Goal: Task Accomplishment & Management: Manage account settings

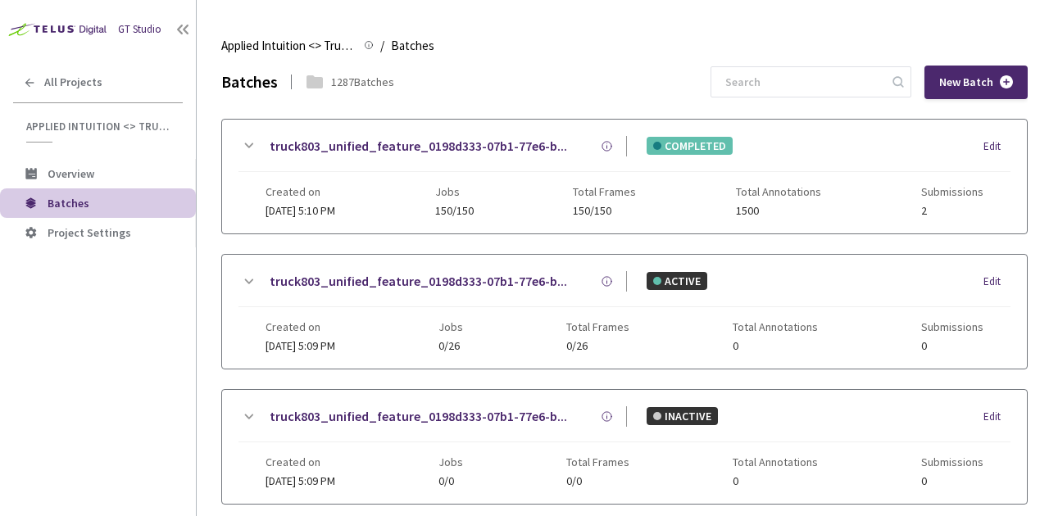
click at [343, 84] on div "1287 Batches" at bounding box center [362, 82] width 63 height 16
click at [309, 85] on icon at bounding box center [314, 81] width 16 height 13
click at [252, 143] on icon at bounding box center [249, 145] width 9 height 5
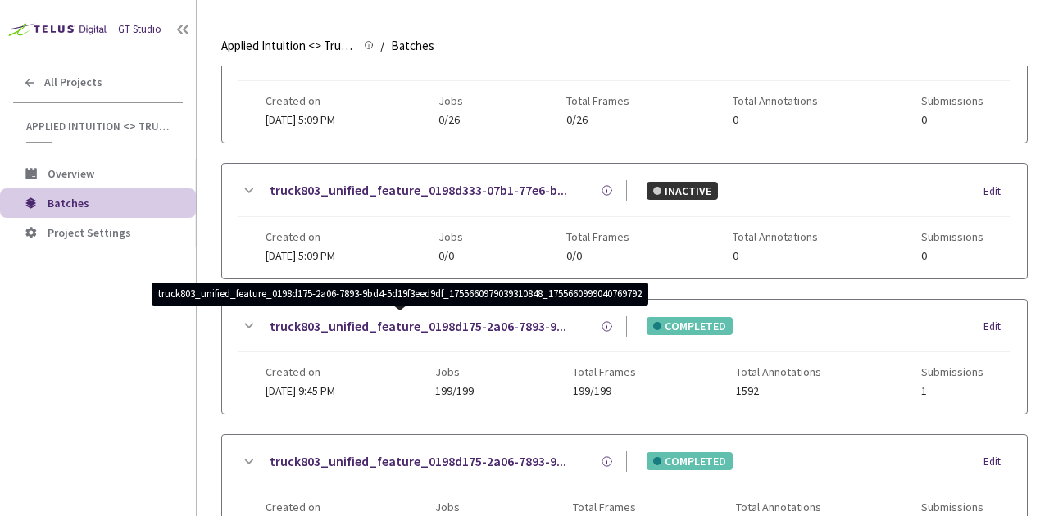
scroll to position [358, 0]
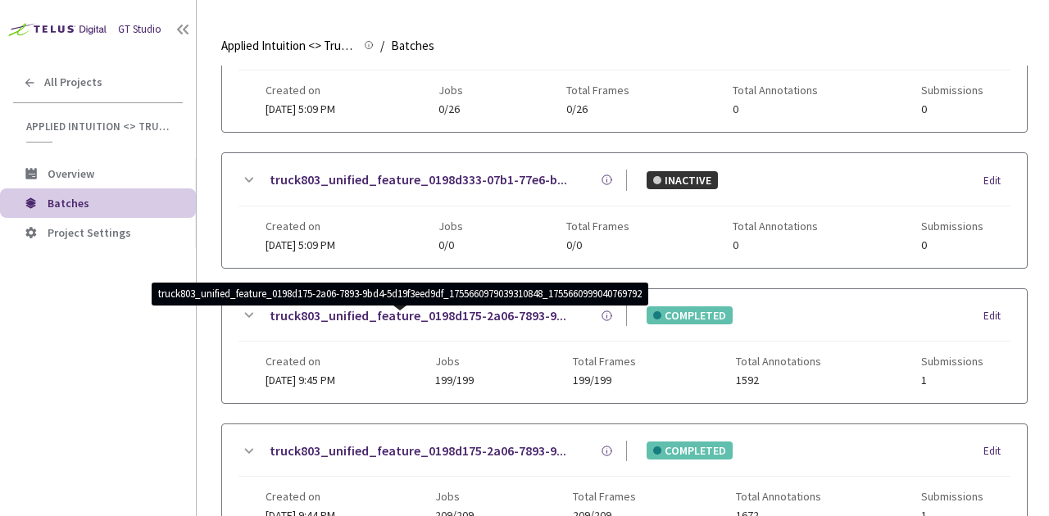
click at [256, 317] on icon at bounding box center [248, 316] width 20 height 20
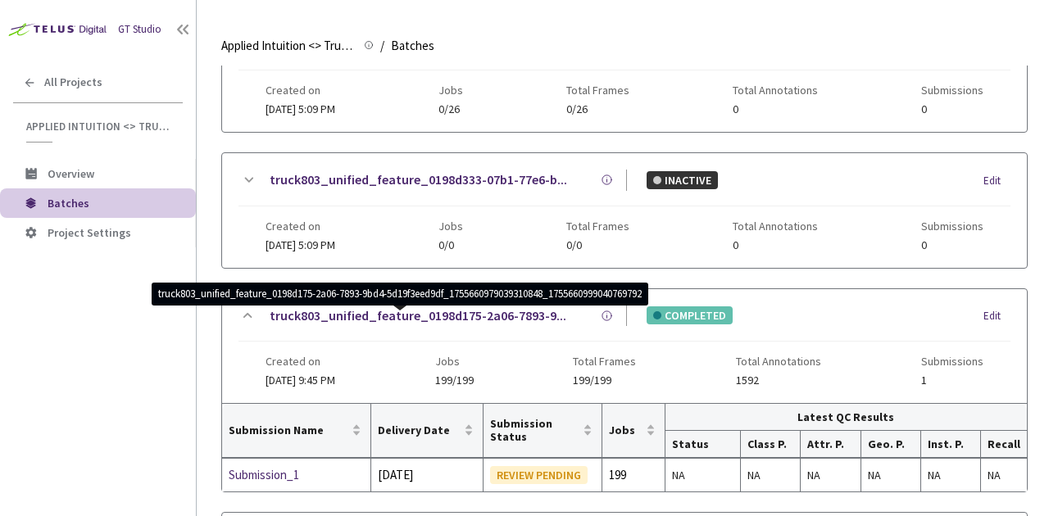
scroll to position [547, 0]
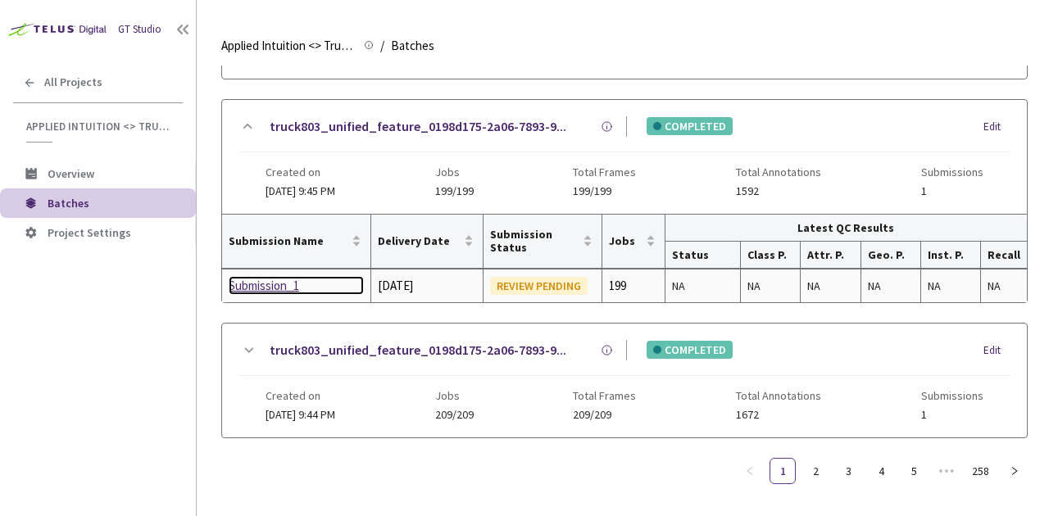
click at [274, 286] on div "Submission_1" at bounding box center [296, 286] width 135 height 20
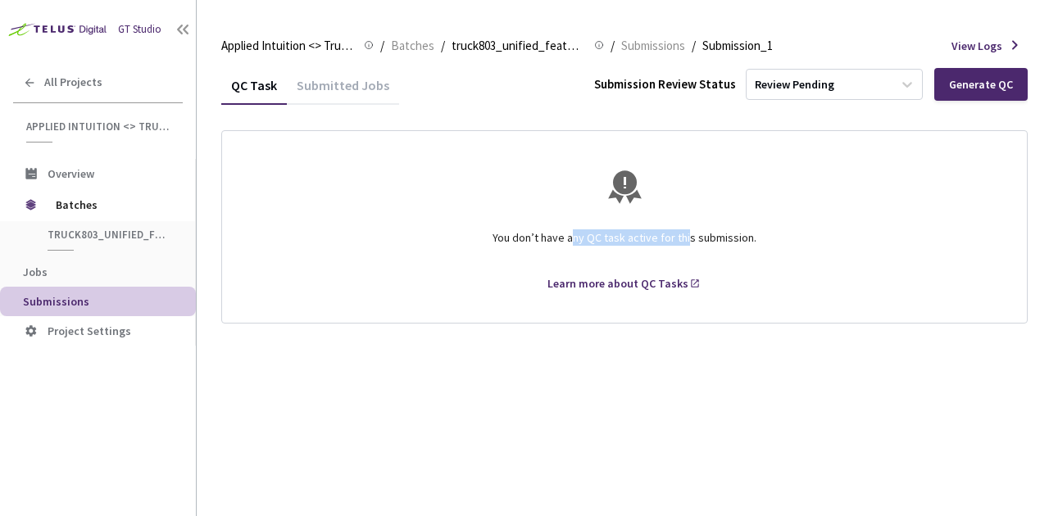
drag, startPoint x: 575, startPoint y: 241, endPoint x: 687, endPoint y: 245, distance: 111.5
click at [687, 245] on div "You don’t have any QC task active for this submission." at bounding box center [624, 245] width 765 height 59
click at [679, 240] on div "You don’t have any QC task active for this submission." at bounding box center [624, 245] width 765 height 59
click at [853, 84] on div "Review Pending" at bounding box center [820, 84] width 146 height 26
click at [660, 87] on div "Submission Review Status" at bounding box center [665, 83] width 142 height 17
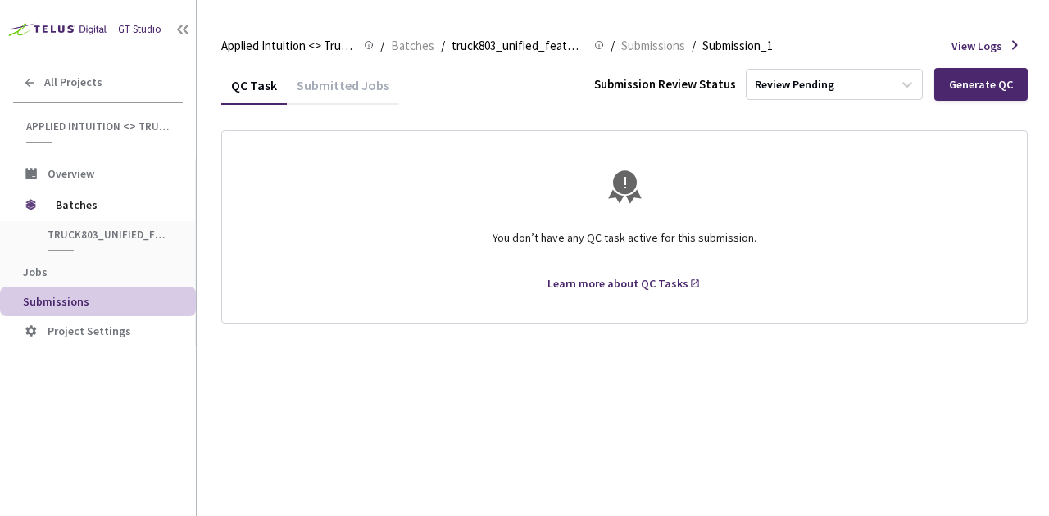
click at [365, 84] on div "Submitted Jobs" at bounding box center [343, 91] width 112 height 28
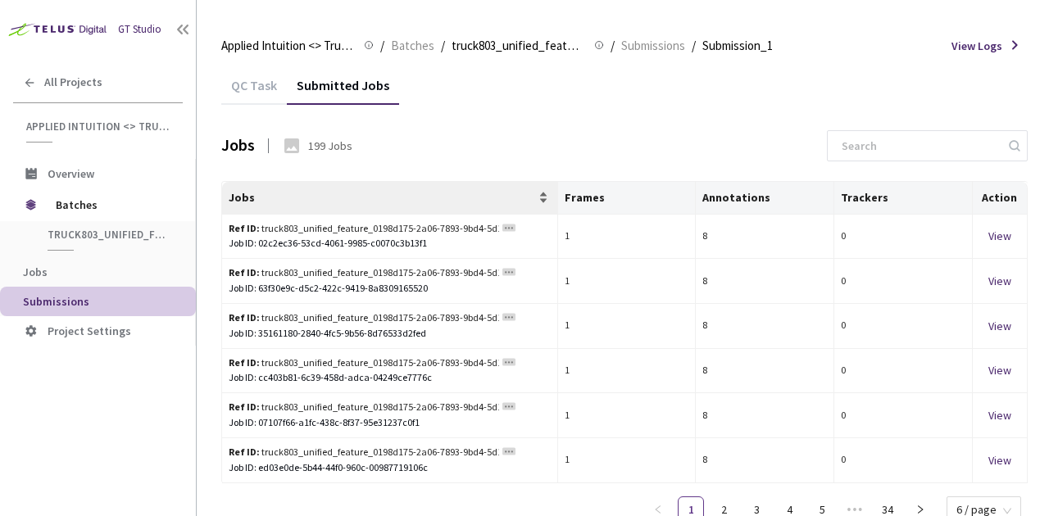
scroll to position [19, 0]
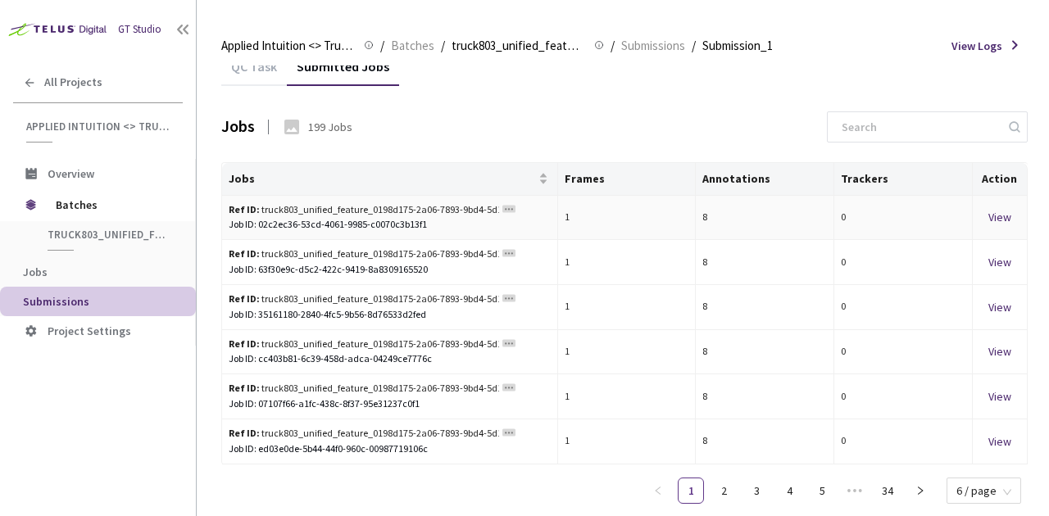
click at [986, 209] on div "View" at bounding box center [999, 217] width 41 height 18
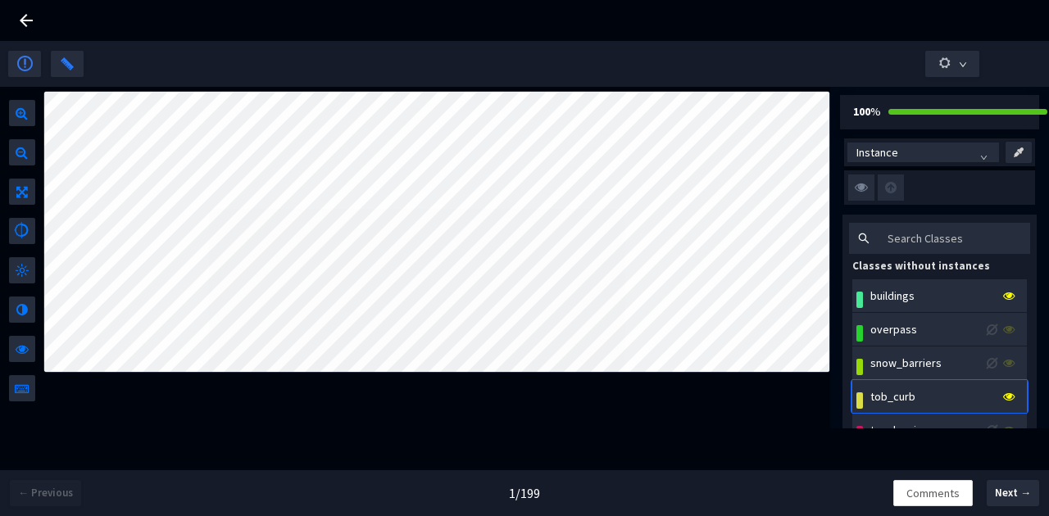
click at [27, 24] on icon at bounding box center [26, 21] width 20 height 20
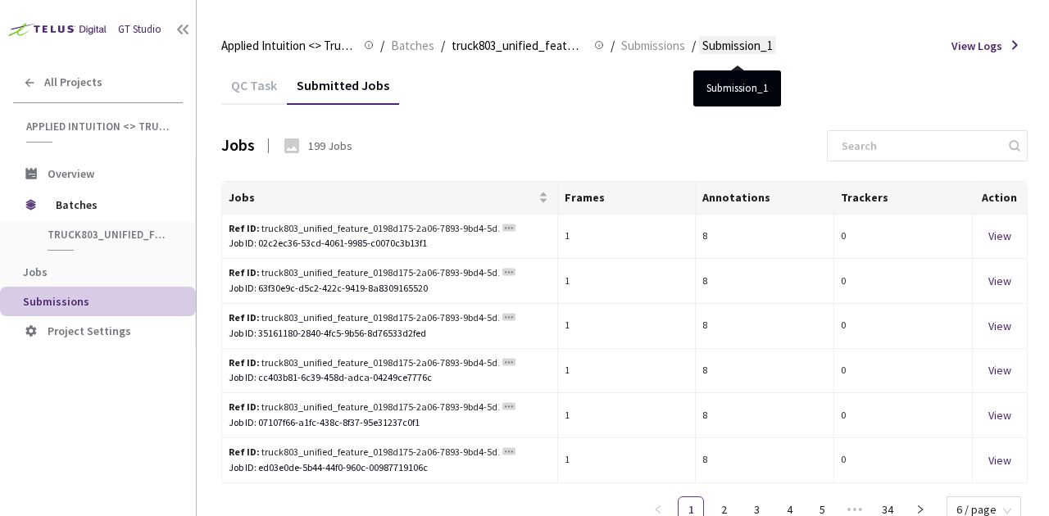
click at [728, 43] on span "Submission_1" at bounding box center [737, 46] width 70 height 20
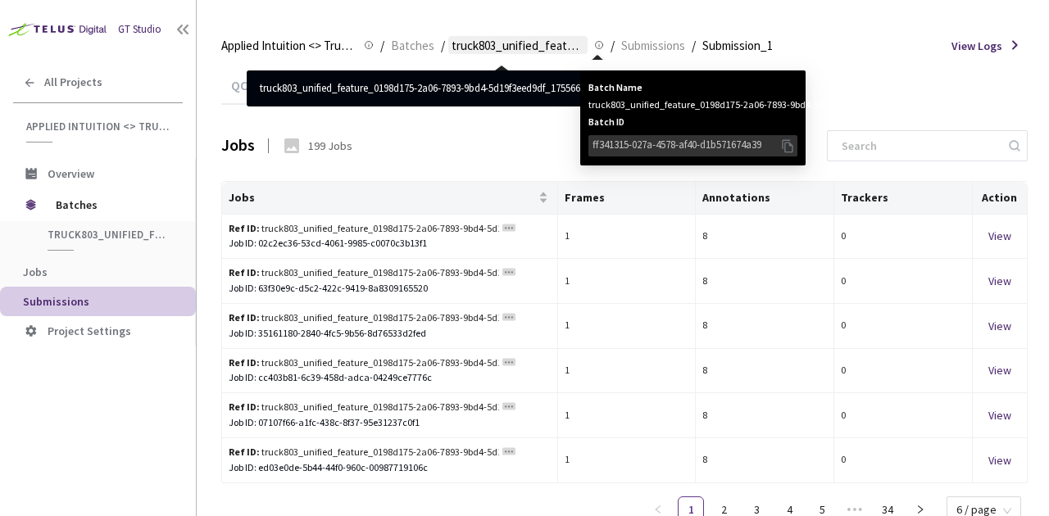
click at [556, 48] on span "truck803_unified_feature_0198d175-2a06-7893-9bd4-5d19f3eed9df_17556609790393108…" at bounding box center [518, 46] width 133 height 20
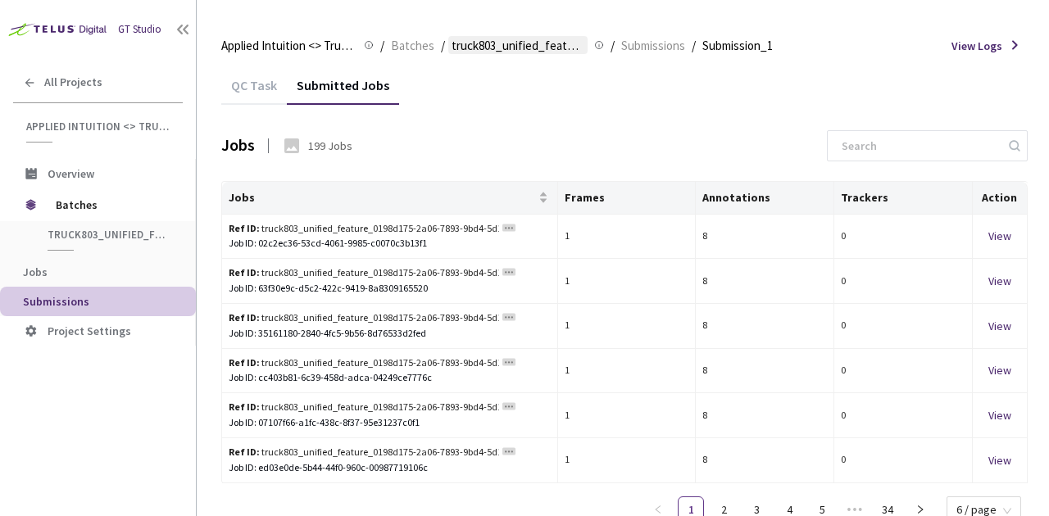
click at [543, 45] on span "truck803_unified_feature_0198d175-2a06-7893-9bd4-5d19f3eed9df_17556609790393108…" at bounding box center [518, 46] width 133 height 20
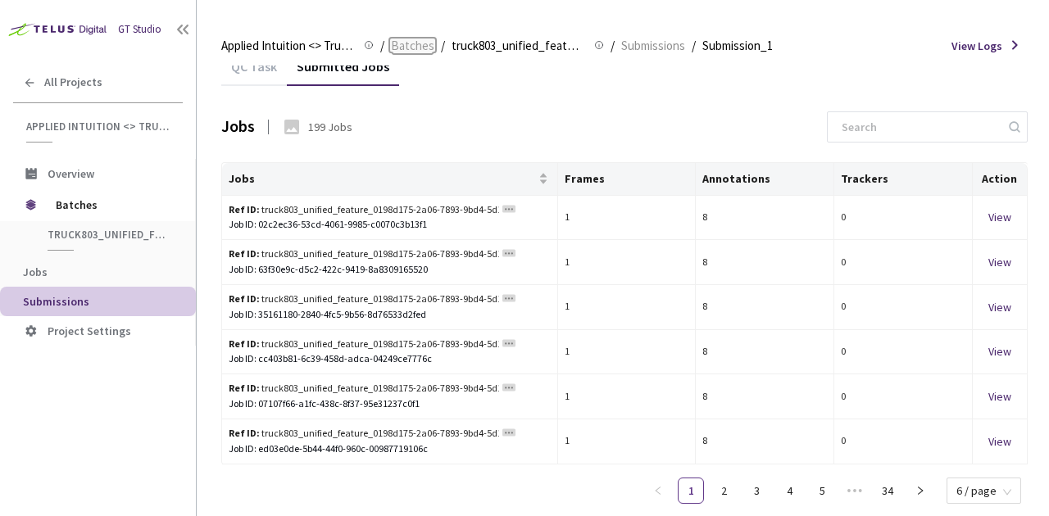
click at [423, 49] on span "Batches" at bounding box center [412, 46] width 43 height 20
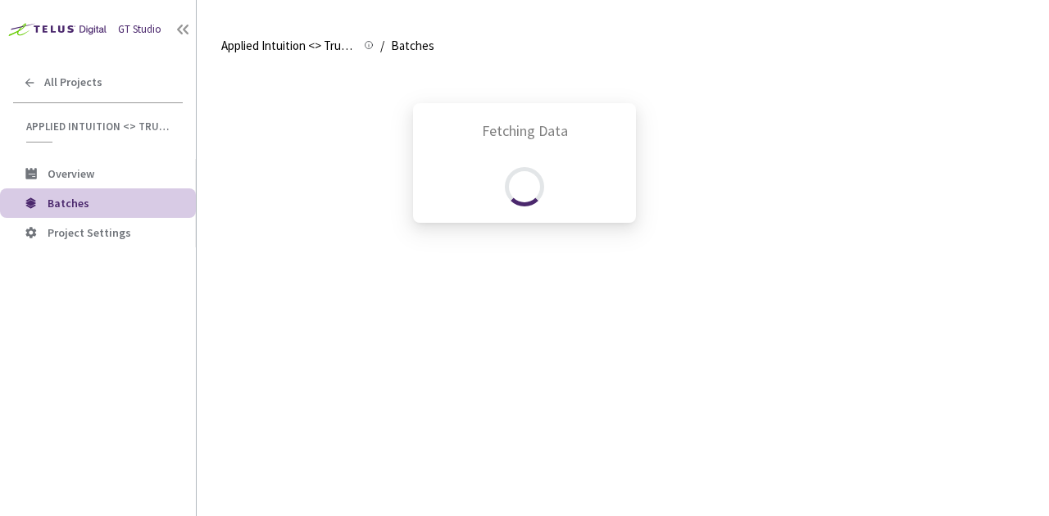
scroll to position [355, 0]
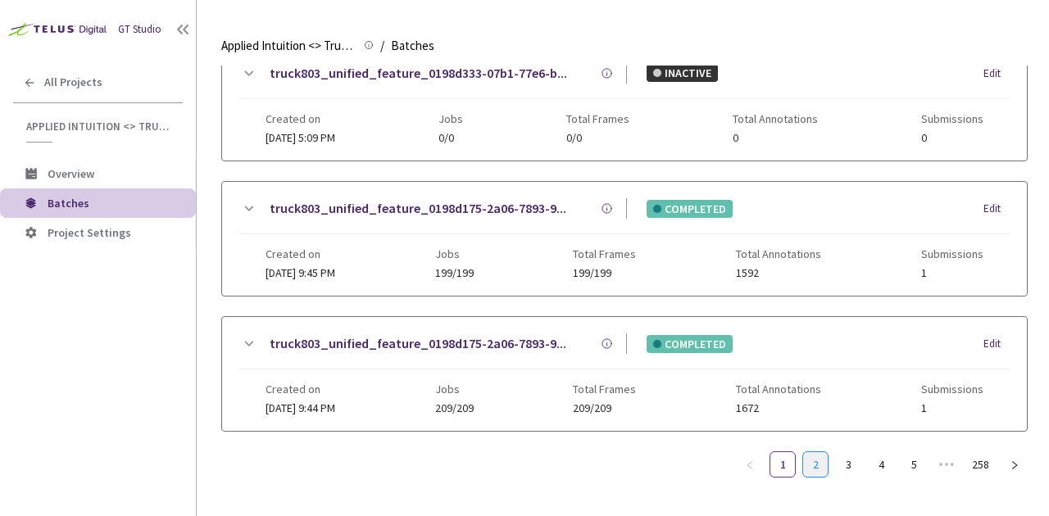
click at [803, 452] on link "2" at bounding box center [815, 464] width 25 height 25
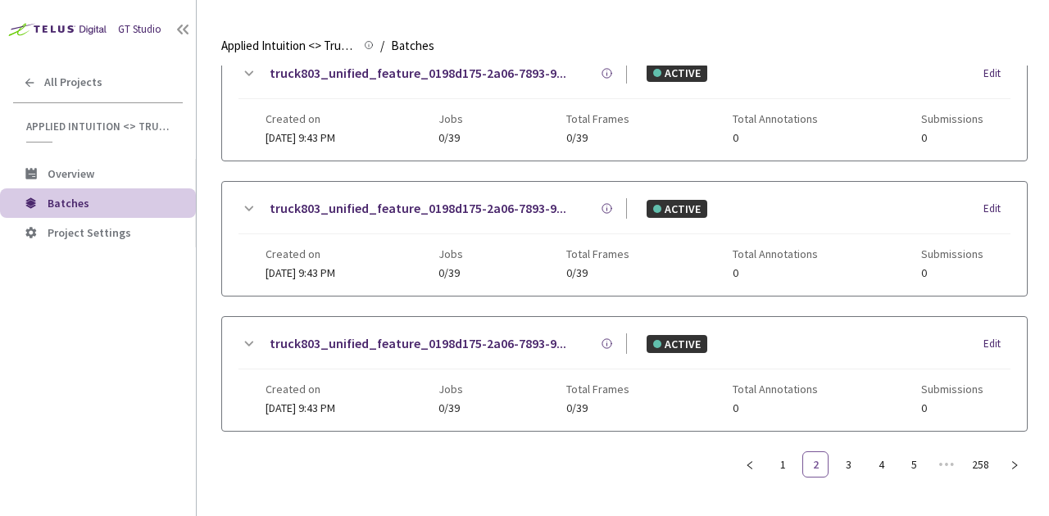
scroll to position [343, 0]
click at [859, 457] on link "3" at bounding box center [848, 465] width 25 height 25
click at [828, 465] on li "2" at bounding box center [815, 465] width 26 height 26
click at [787, 471] on link "1" at bounding box center [782, 465] width 25 height 25
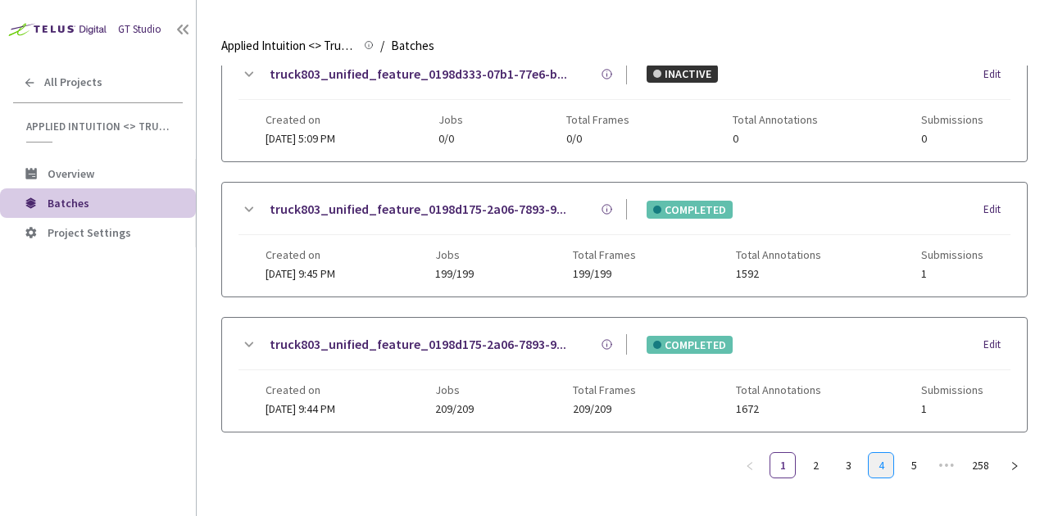
click at [878, 465] on link "4" at bounding box center [881, 465] width 25 height 25
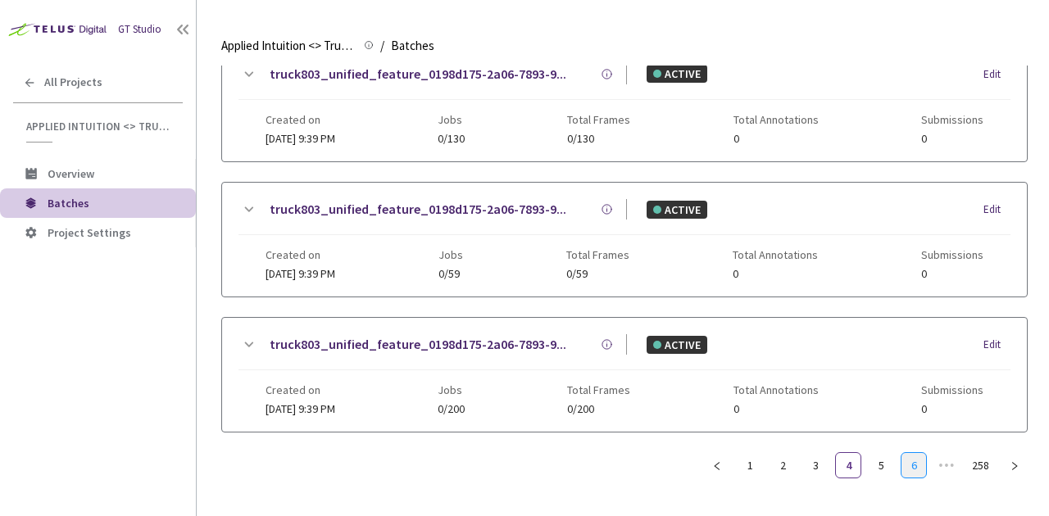
click at [907, 458] on link "6" at bounding box center [913, 465] width 25 height 25
click at [878, 463] on link "7" at bounding box center [881, 465] width 25 height 25
click at [66, 178] on span "Overview" at bounding box center [71, 173] width 47 height 15
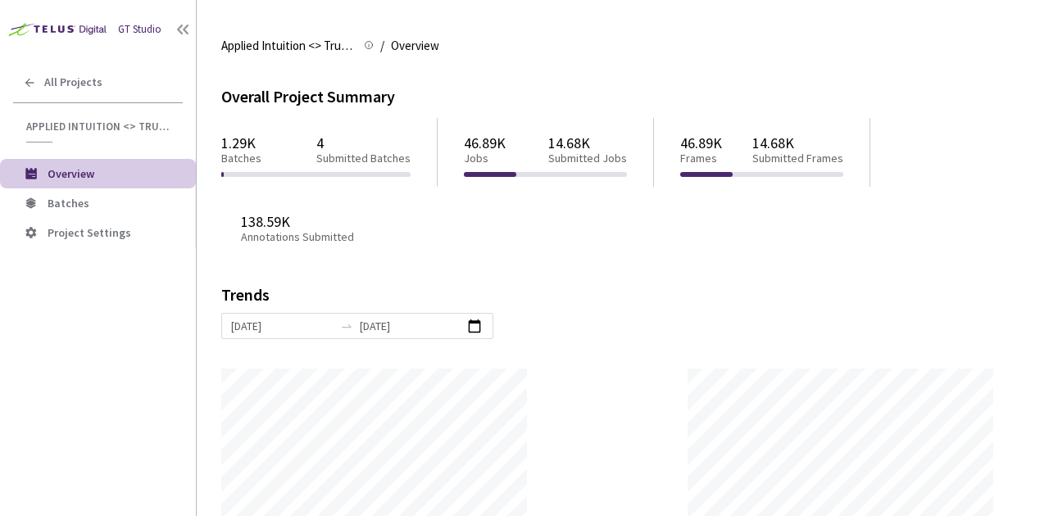
scroll to position [5, 0]
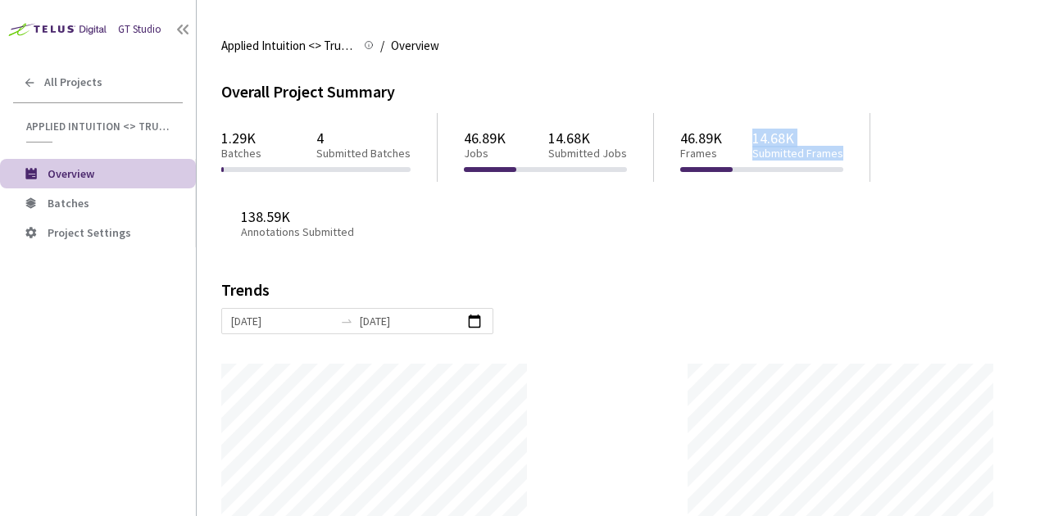
drag, startPoint x: 756, startPoint y: 139, endPoint x: 860, endPoint y: 150, distance: 103.8
click at [860, 150] on div "46.89K Frames 14.68K Submitted Frames" at bounding box center [762, 147] width 216 height 69
click at [817, 193] on div "1.29K Batches 4 Submitted Batches 46.89K Jobs 14.68K Submitted Jobs 46.89K Fram…" at bounding box center [622, 181] width 803 height 156
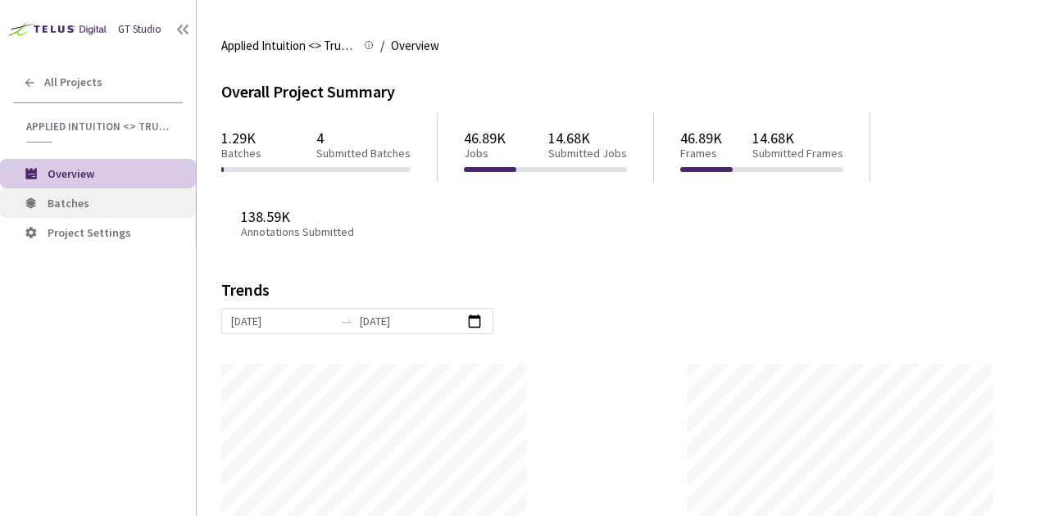
click at [100, 211] on li "Batches" at bounding box center [98, 202] width 196 height 29
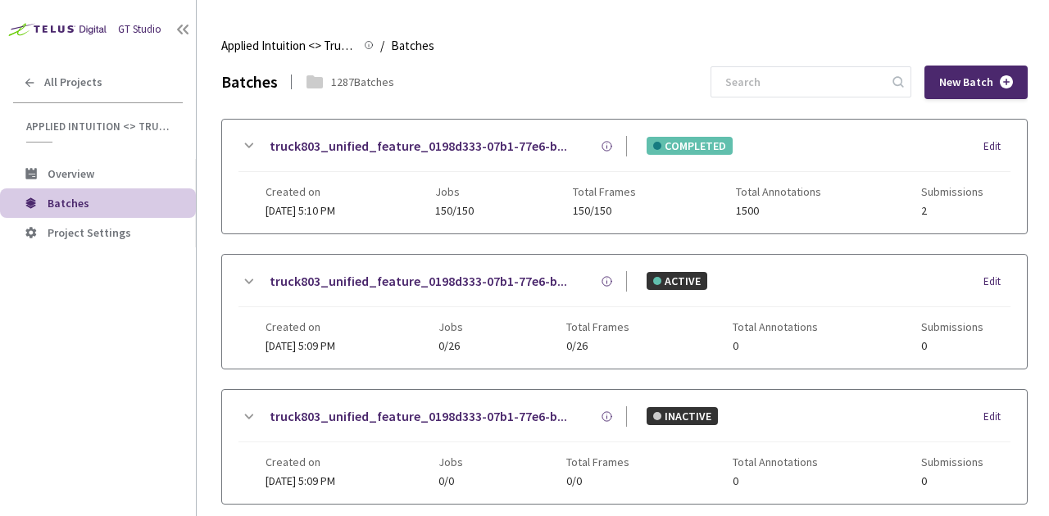
click at [243, 144] on icon at bounding box center [248, 146] width 20 height 20
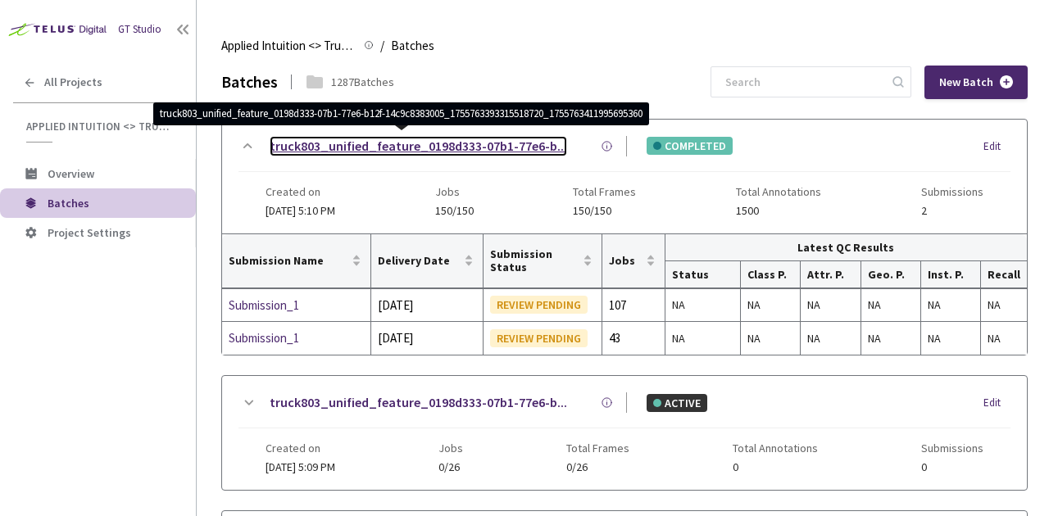
click at [417, 152] on link "truck803_unified_feature_0198d333-07b1-77e6-b..." at bounding box center [418, 146] width 297 height 20
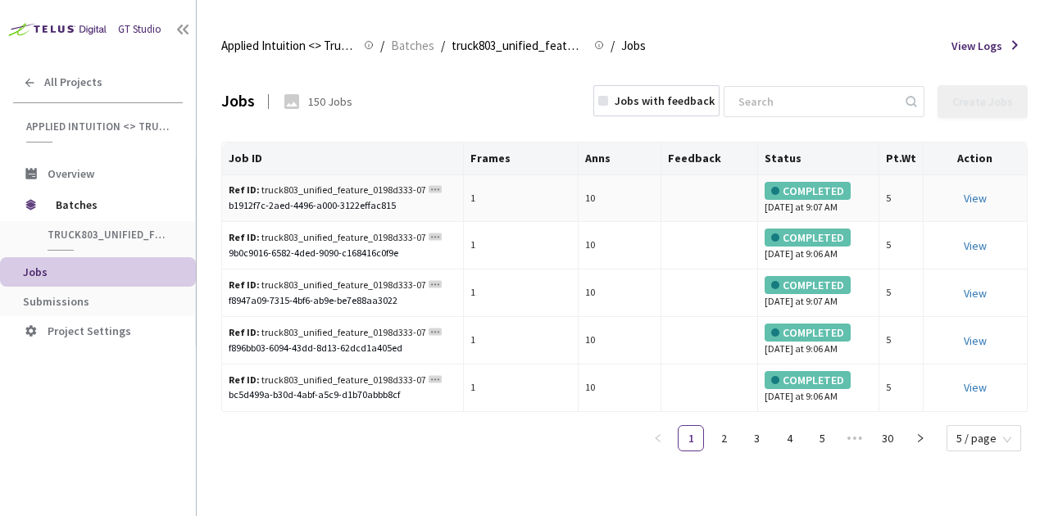
click at [901, 197] on td "5" at bounding box center [901, 199] width 44 height 48
click at [342, 190] on div "Ref ID: truck803_unified_feature_0198d333-07b1-77e6-b12f-14c9c8383005_175576339…" at bounding box center [327, 191] width 197 height 16
click at [725, 191] on td at bounding box center [709, 199] width 97 height 48
click at [814, 188] on div "COMPLETED" at bounding box center [808, 191] width 86 height 18
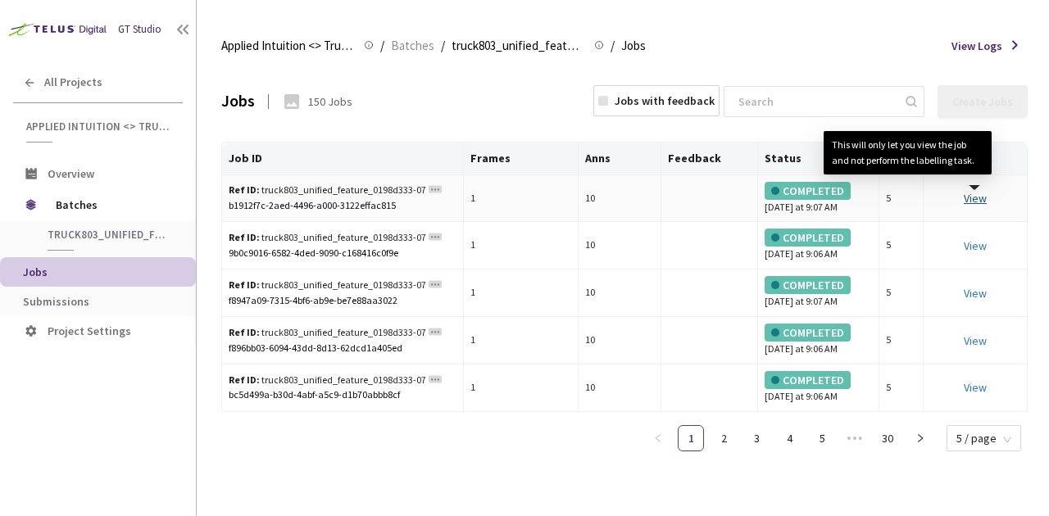
click at [978, 195] on link "View This will only let you view the job and not perform the labelling task." at bounding box center [975, 198] width 23 height 15
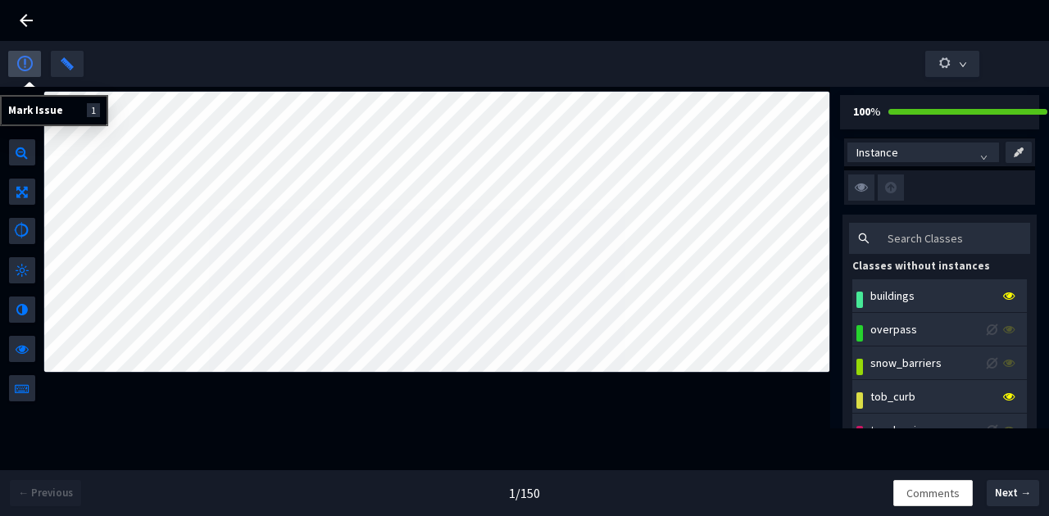
click at [21, 72] on button "button" at bounding box center [24, 64] width 33 height 26
click at [93, 43] on div at bounding box center [524, 64] width 1032 height 46
click at [26, 17] on icon at bounding box center [26, 21] width 20 height 20
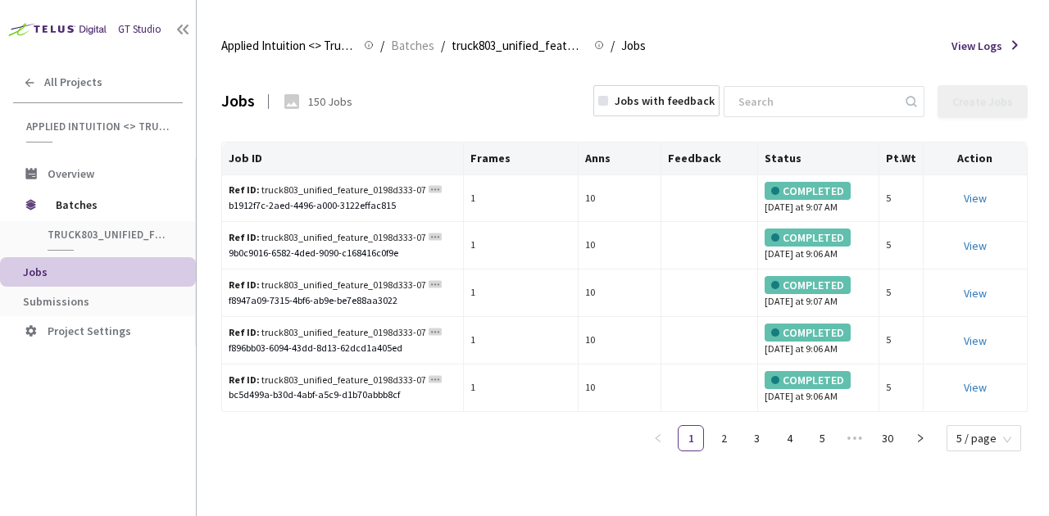
click at [493, 91] on div "Jobs 150 Jobs Jobs with feedback Create Jobs" at bounding box center [624, 102] width 806 height 72
click at [719, 110] on div "Jobs with feedback" at bounding box center [656, 100] width 126 height 31
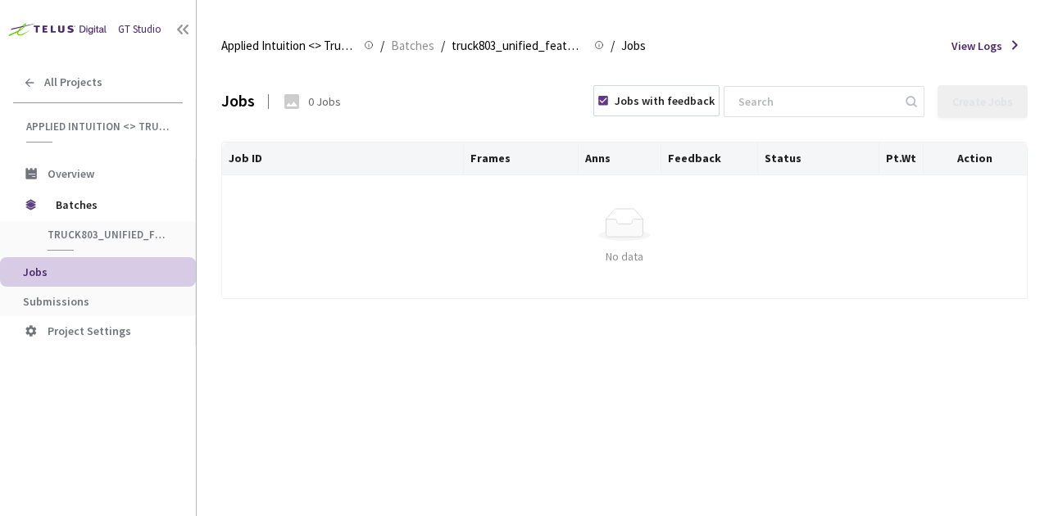
click at [715, 107] on div "Jobs with feedback" at bounding box center [665, 101] width 100 height 16
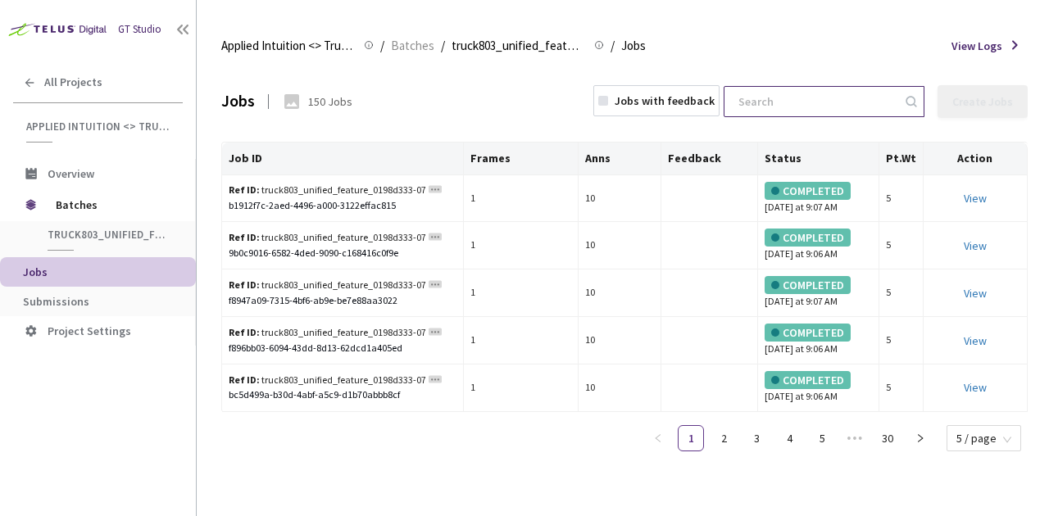
click at [826, 92] on input at bounding box center [815, 101] width 175 height 29
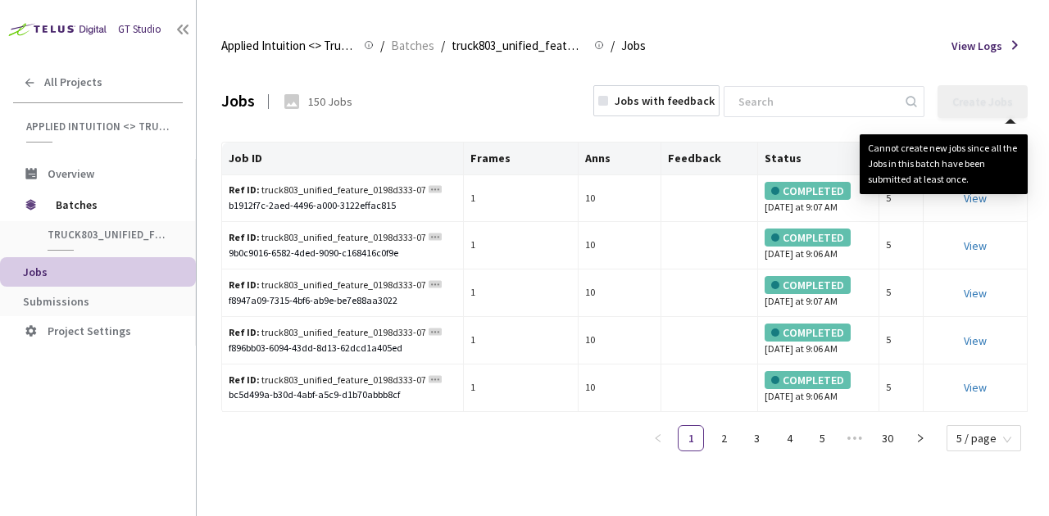
click at [992, 97] on div "Create Jobs" at bounding box center [982, 101] width 61 height 13
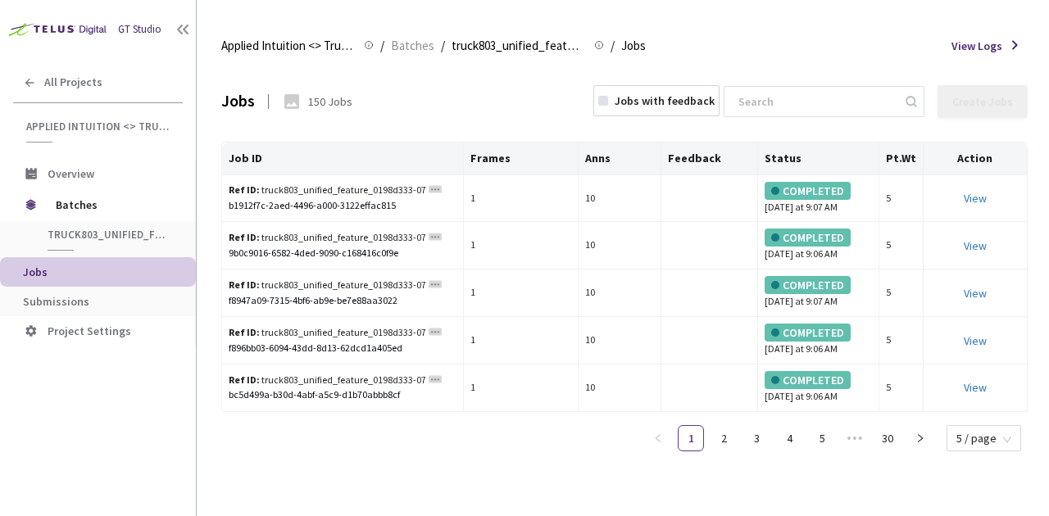
click at [989, 42] on span "View Logs" at bounding box center [976, 46] width 51 height 16
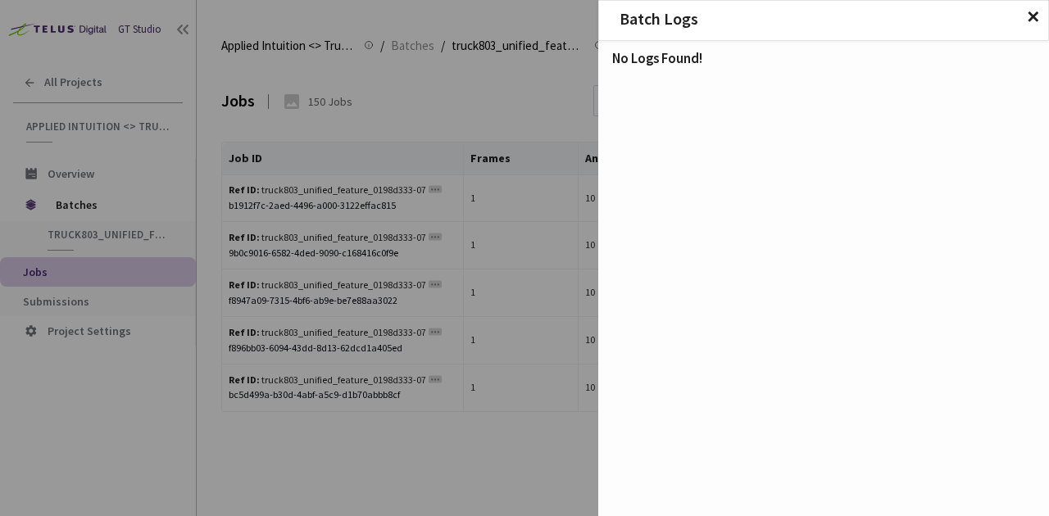
click at [1031, 18] on span "✕" at bounding box center [1033, 17] width 14 height 18
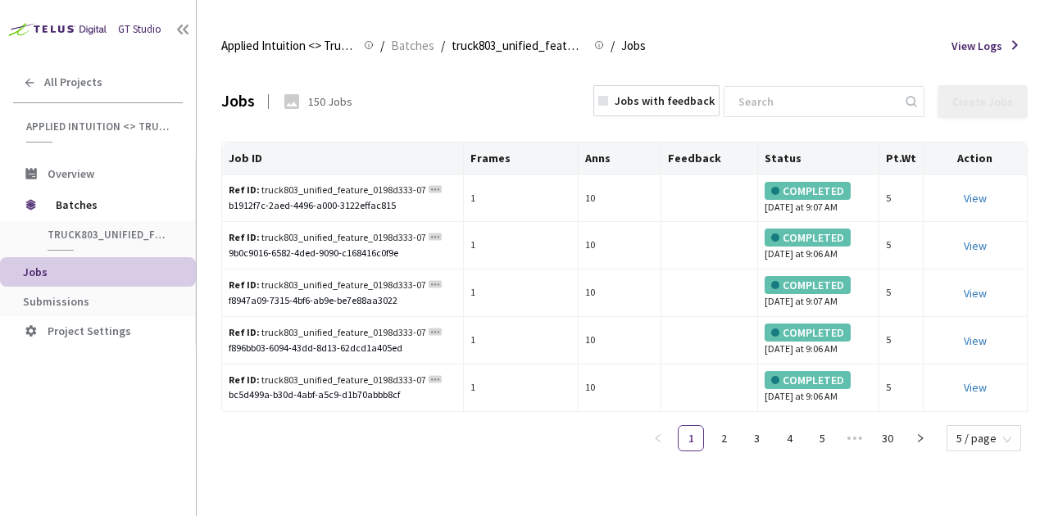
click at [810, 164] on th "Status" at bounding box center [818, 159] width 120 height 33
click at [800, 158] on th "Status" at bounding box center [818, 159] width 120 height 33
click at [792, 158] on th "Status" at bounding box center [818, 159] width 120 height 33
click at [814, 194] on div "COMPLETED" at bounding box center [808, 191] width 86 height 18
click at [742, 433] on ul "1 2 3 4 5 ••• 30 5 / page" at bounding box center [836, 438] width 383 height 26
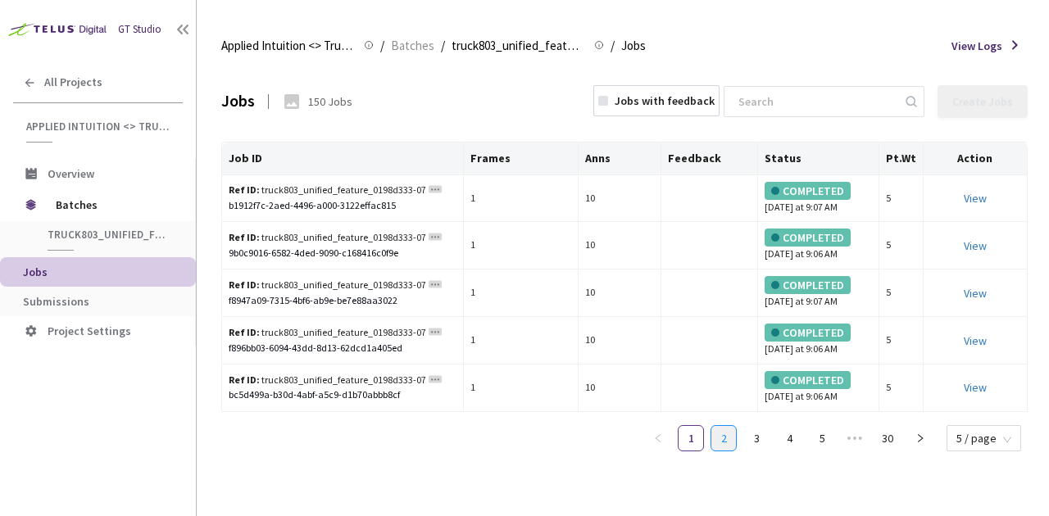
click at [726, 438] on link "2" at bounding box center [723, 438] width 25 height 25
click at [760, 436] on link "3" at bounding box center [756, 438] width 25 height 25
click at [787, 426] on link "4" at bounding box center [789, 438] width 25 height 25
click at [821, 192] on div "COMPLETED" at bounding box center [808, 191] width 86 height 18
click at [771, 195] on div "COMPLETED" at bounding box center [808, 191] width 86 height 18
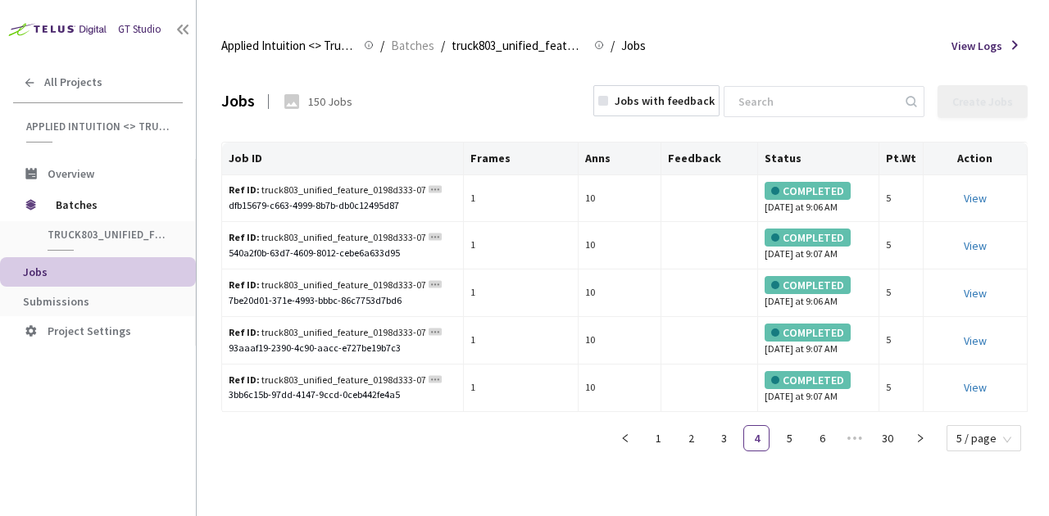
click at [796, 143] on th "Status" at bounding box center [818, 159] width 120 height 33
click at [788, 432] on link "5" at bounding box center [789, 438] width 25 height 25
click at [834, 433] on link "7" at bounding box center [822, 438] width 25 height 25
click at [875, 434] on ul "1 ••• 5 6 7 8 9 ••• 30 5 / page" at bounding box center [803, 438] width 448 height 26
click at [933, 437] on button "button" at bounding box center [920, 438] width 26 height 26
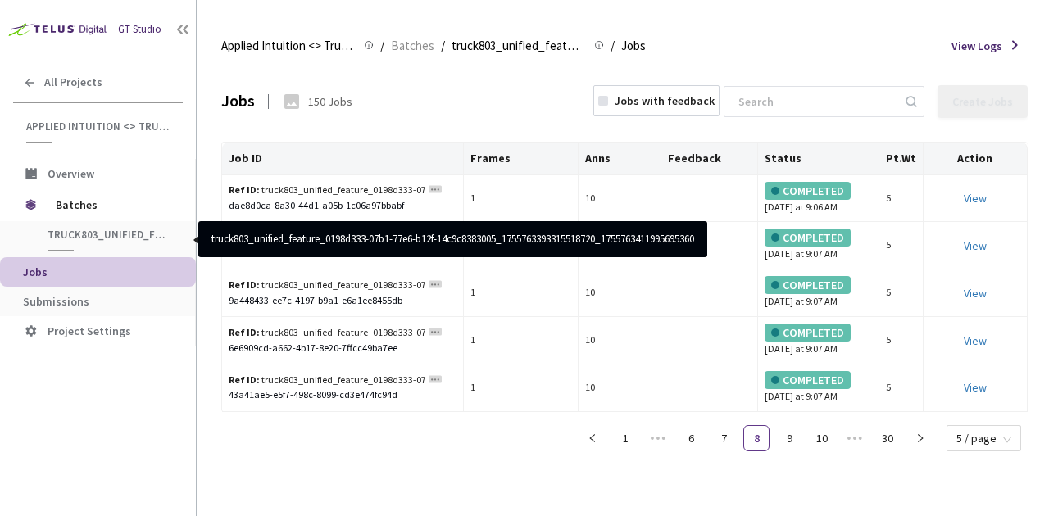
click at [76, 221] on div "truck803_unified_feature_0198d333-07b1-77e6-b12f-14c9c8383005_17557633933155187…" at bounding box center [97, 239] width 195 height 36
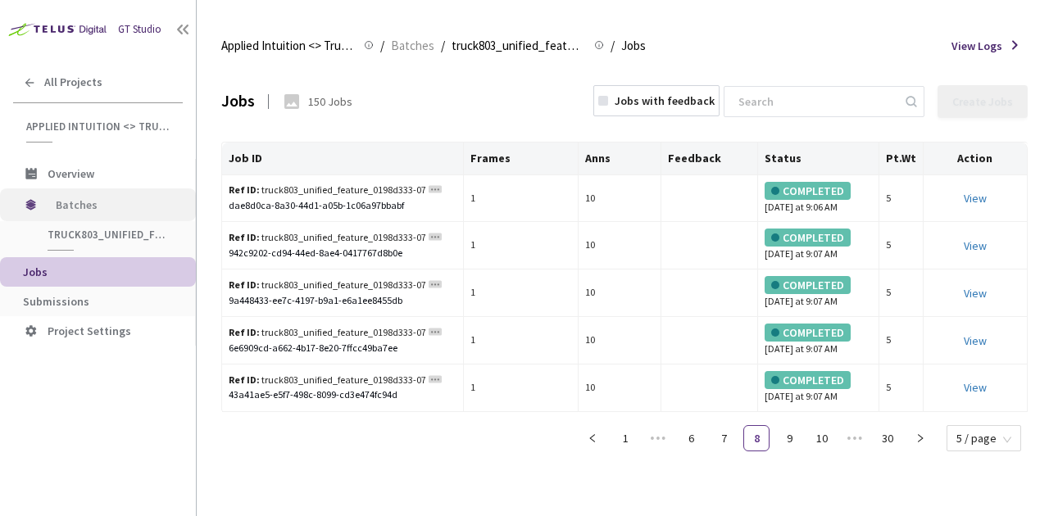
click at [61, 193] on span "Batches" at bounding box center [112, 204] width 112 height 33
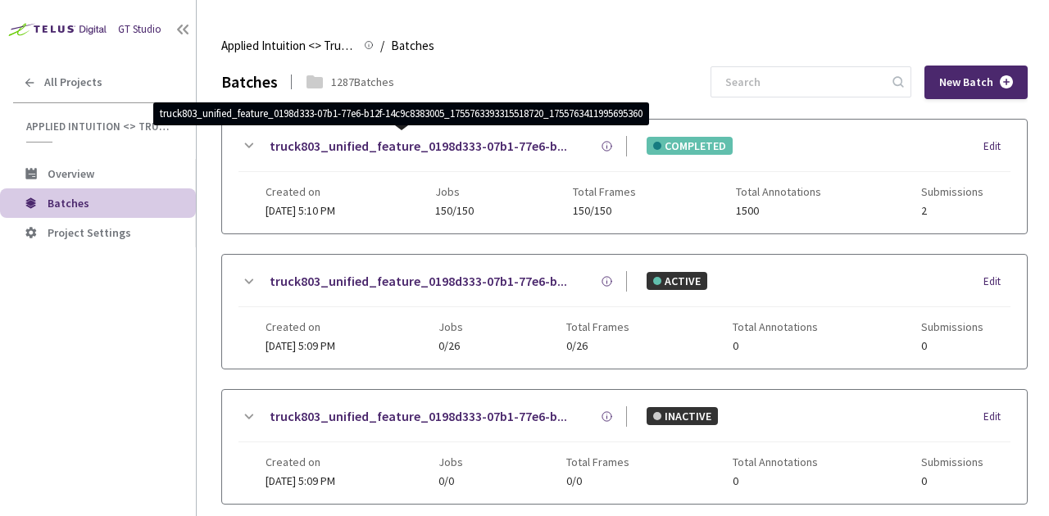
click at [243, 140] on icon at bounding box center [248, 146] width 20 height 20
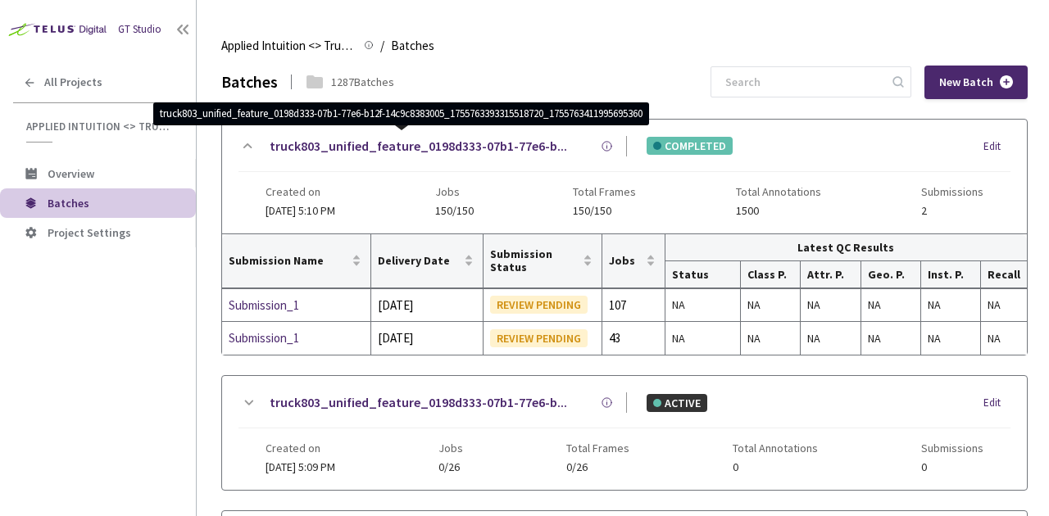
click at [247, 143] on icon at bounding box center [248, 146] width 20 height 20
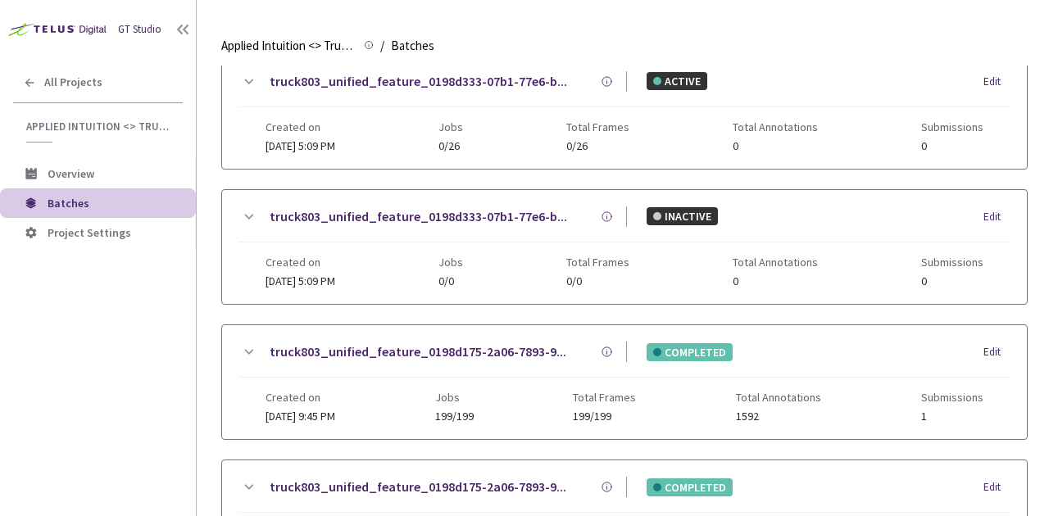
scroll to position [343, 0]
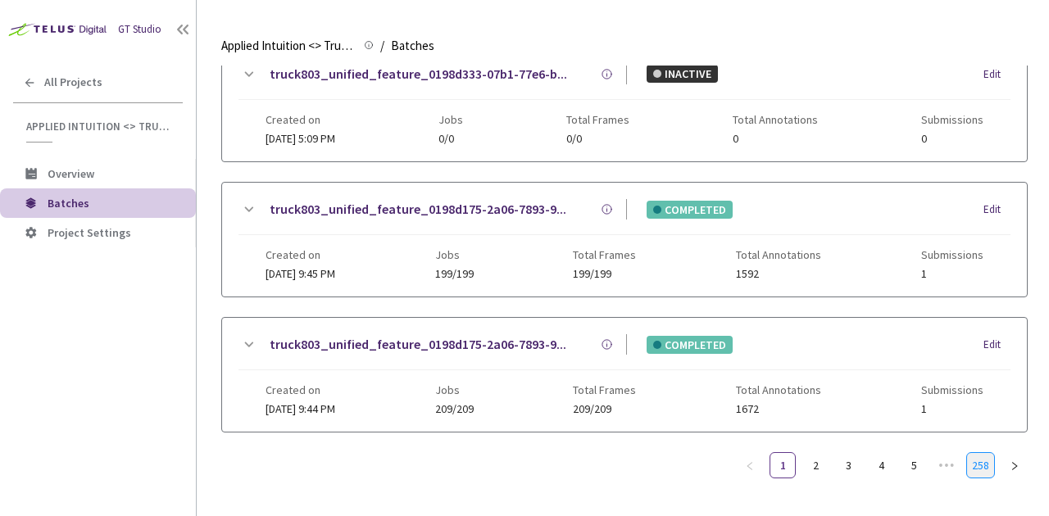
click at [981, 456] on link "258" at bounding box center [980, 465] width 27 height 25
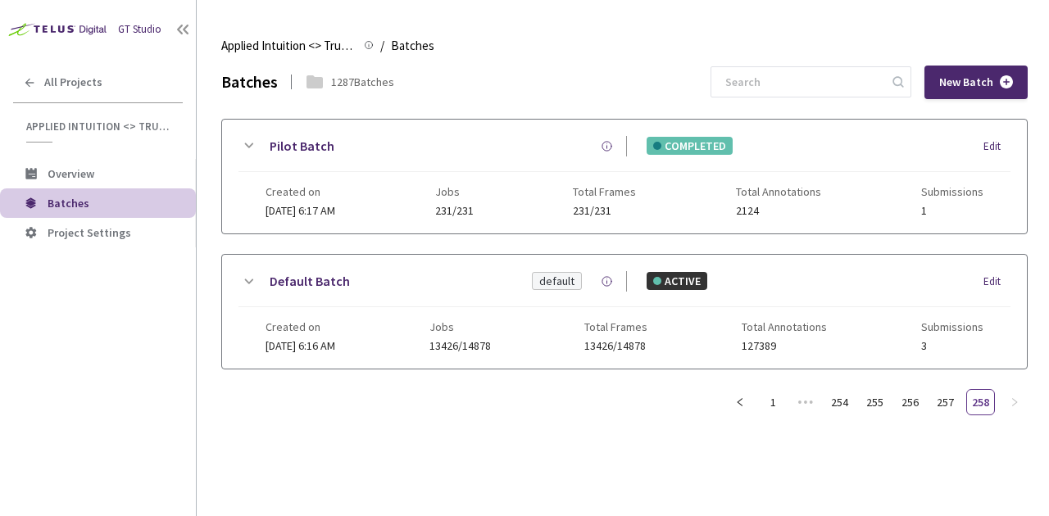
click at [255, 141] on icon at bounding box center [248, 146] width 20 height 20
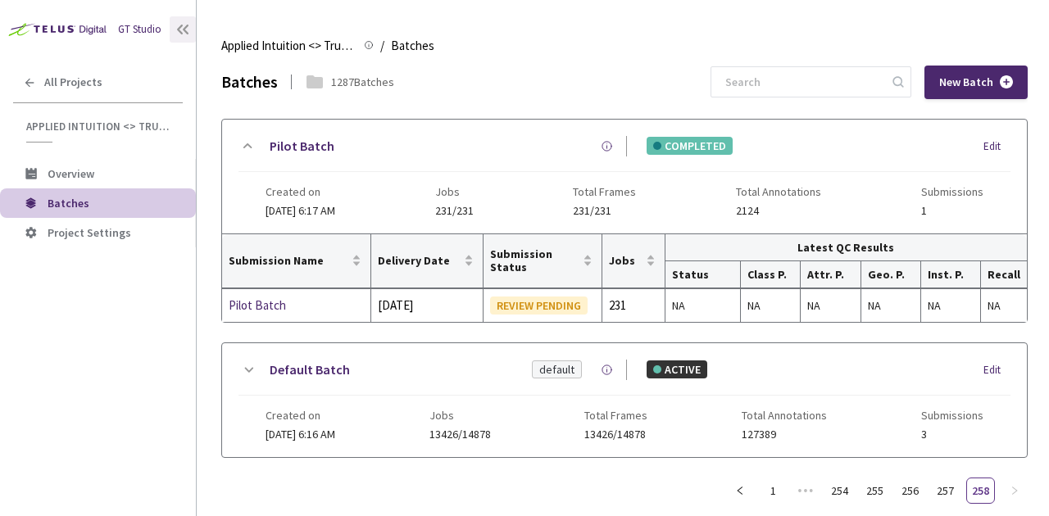
click at [175, 32] on icon at bounding box center [183, 29] width 16 height 16
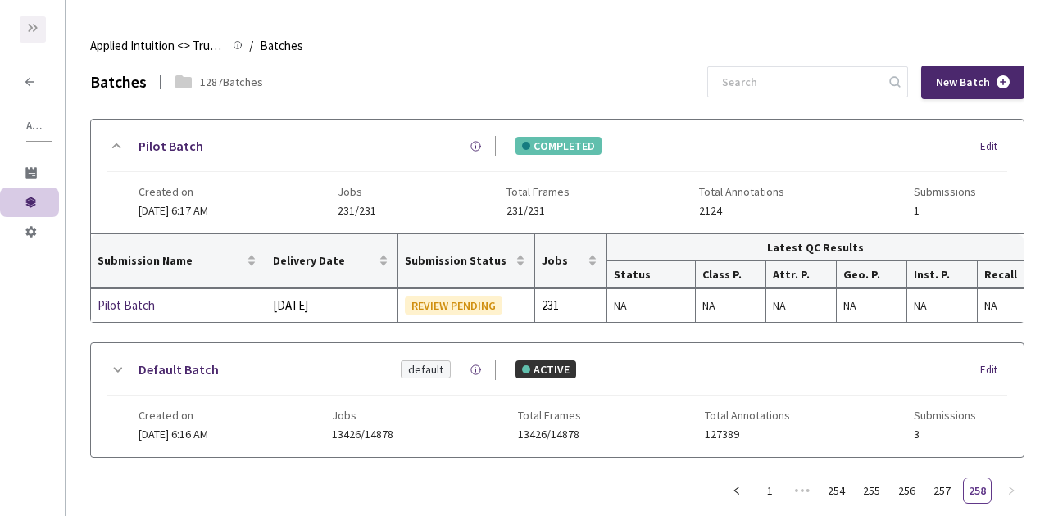
click at [41, 23] on div at bounding box center [33, 29] width 26 height 26
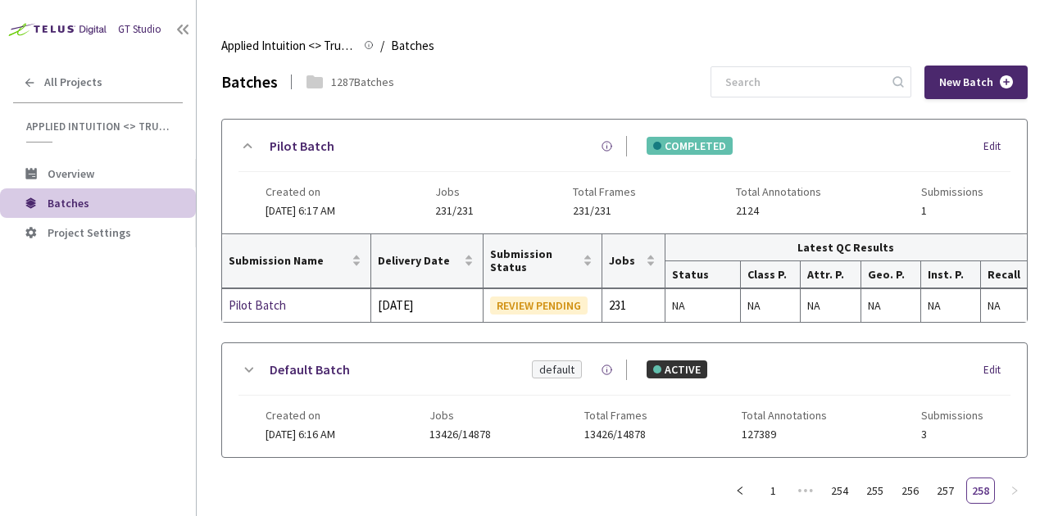
click at [142, 32] on div "GT Studio" at bounding box center [139, 30] width 43 height 16
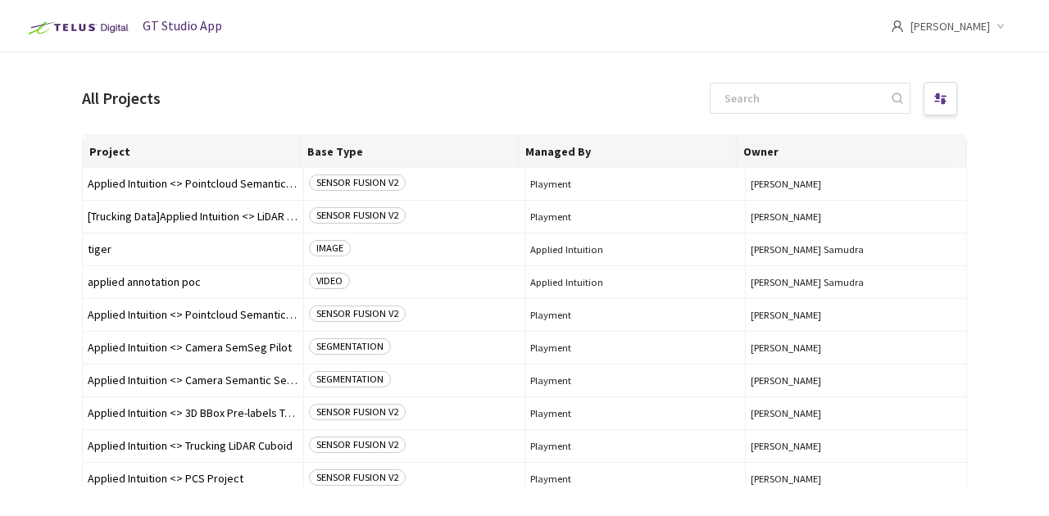
click at [94, 29] on img at bounding box center [77, 28] width 114 height 26
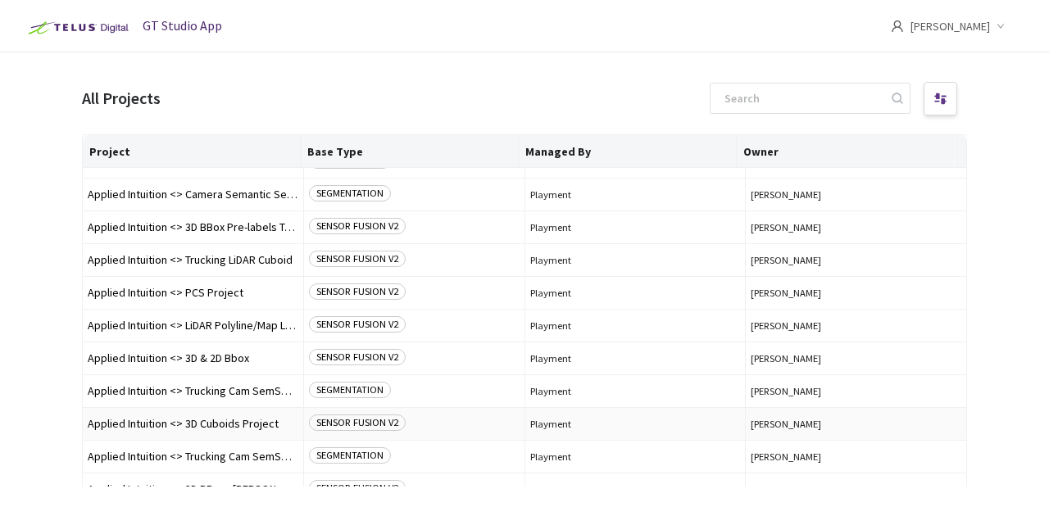
scroll to position [238, 0]
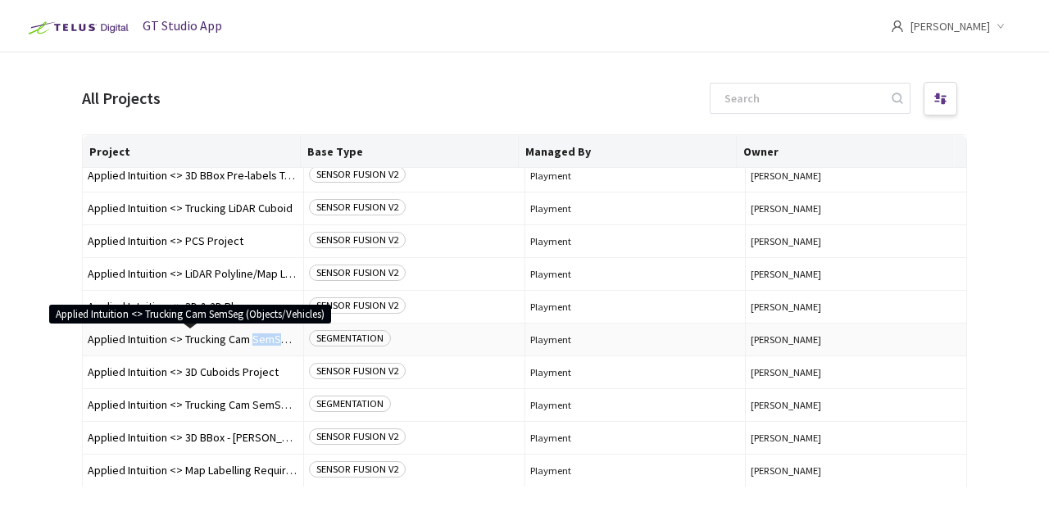
click at [196, 336] on span "Applied Intuition <> Trucking Cam SemSeg (Objects/Vehicles)" at bounding box center [193, 340] width 211 height 12
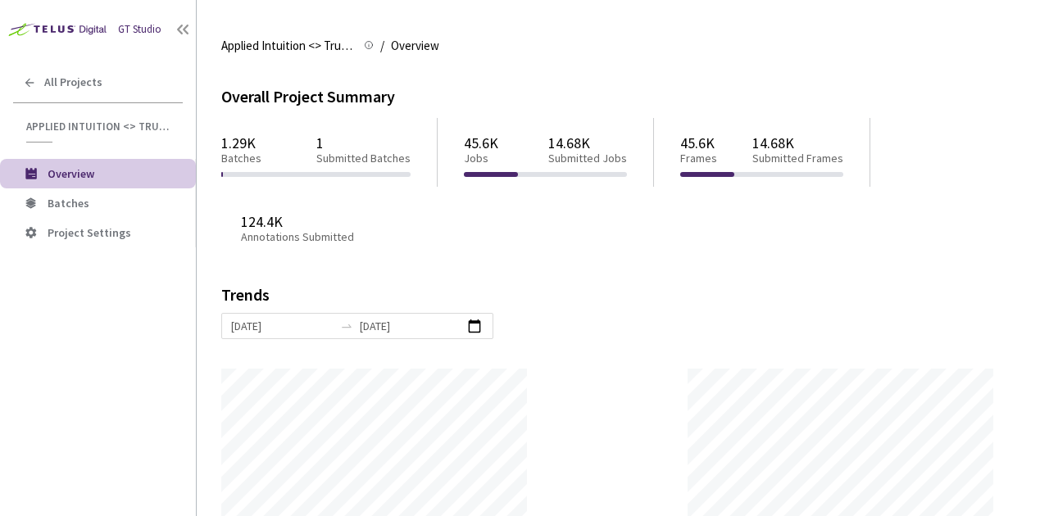
scroll to position [5, 0]
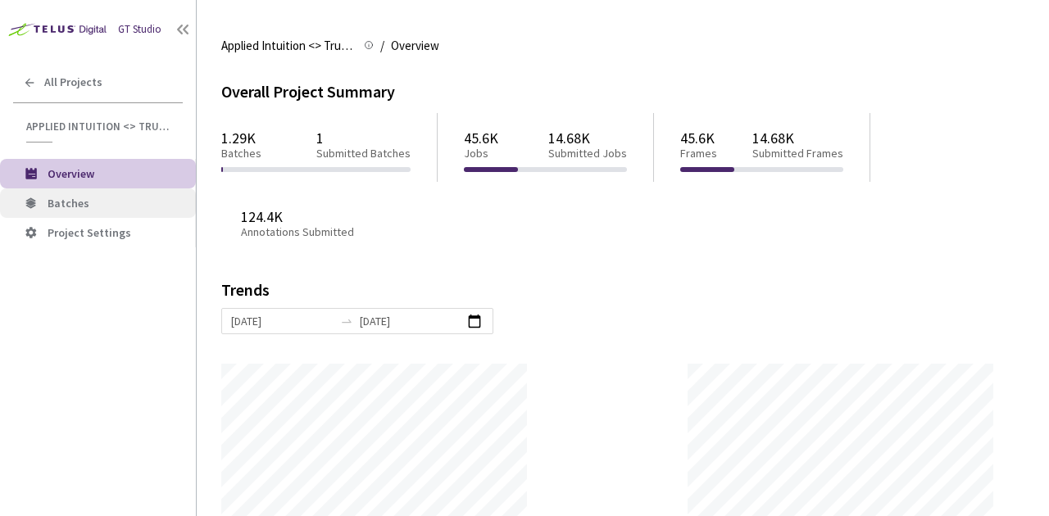
click at [49, 215] on li "Batches" at bounding box center [98, 202] width 196 height 29
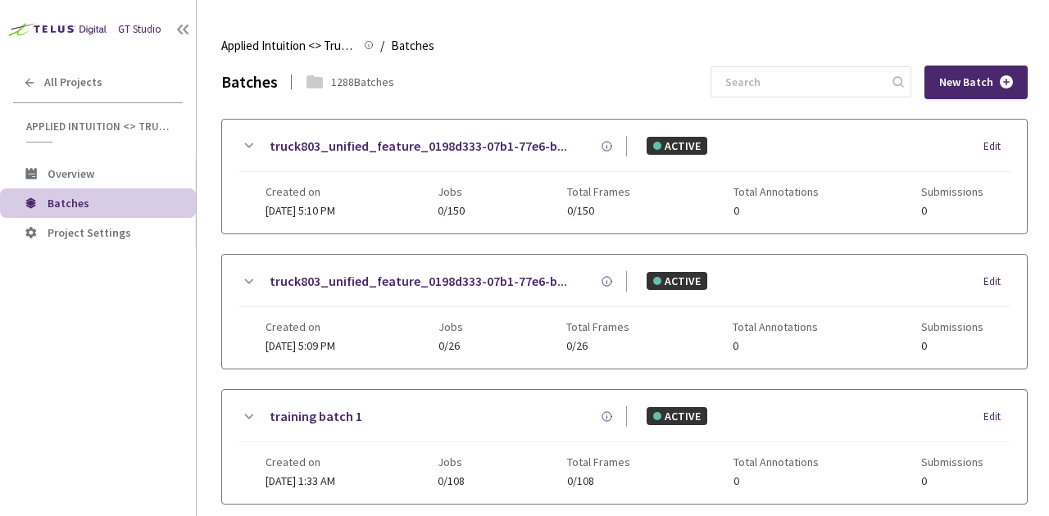
click at [75, 29] on img at bounding box center [55, 28] width 111 height 25
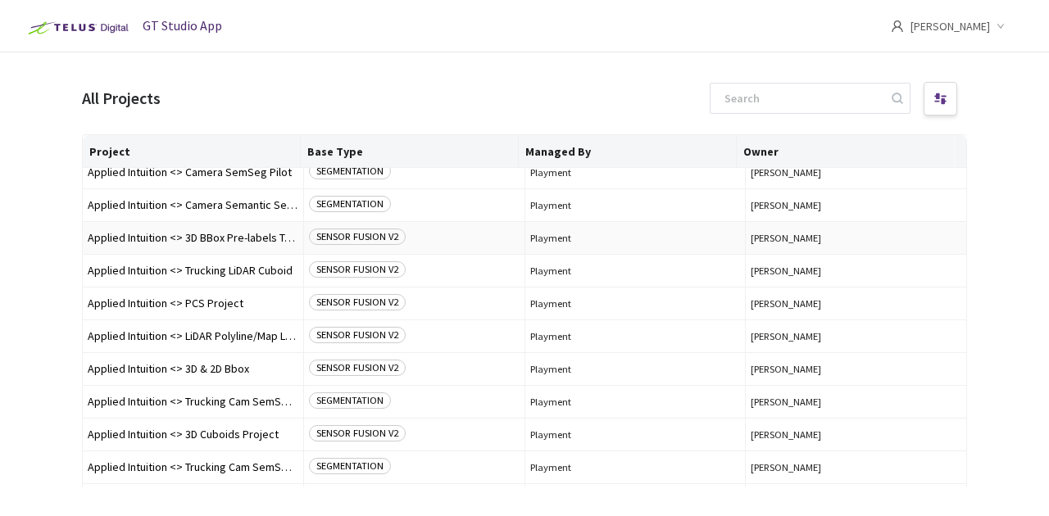
scroll to position [238, 0]
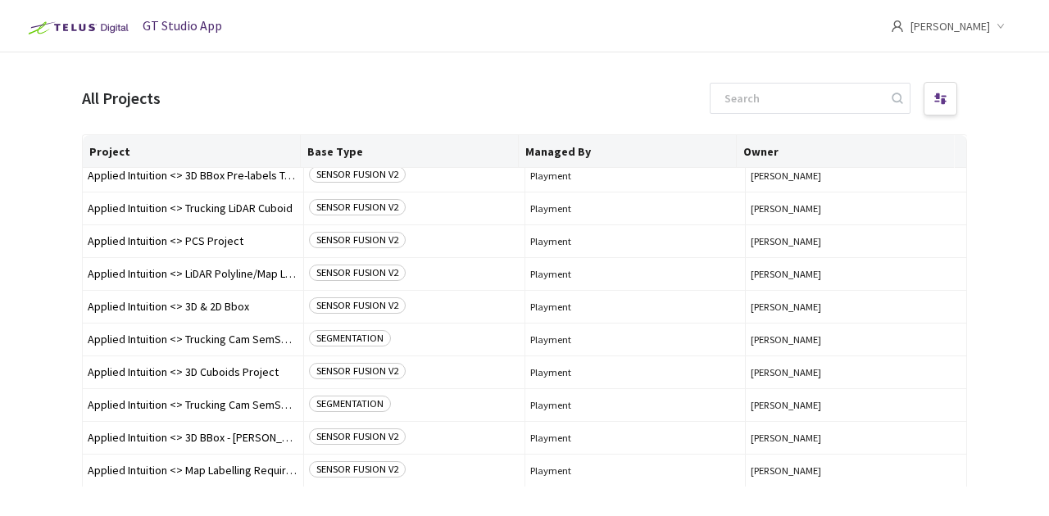
click at [985, 30] on span "[PERSON_NAME]" at bounding box center [949, 26] width 79 height 52
click at [358, 75] on main "All Projects Project Base Type Managed By Owner Applied Intuition <> Pointcloud…" at bounding box center [524, 310] width 1049 height 516
click at [198, 20] on span "GT Studio App" at bounding box center [182, 25] width 79 height 16
click at [182, 25] on span "GT Studio App" at bounding box center [182, 25] width 79 height 16
click at [81, 26] on img at bounding box center [77, 28] width 114 height 26
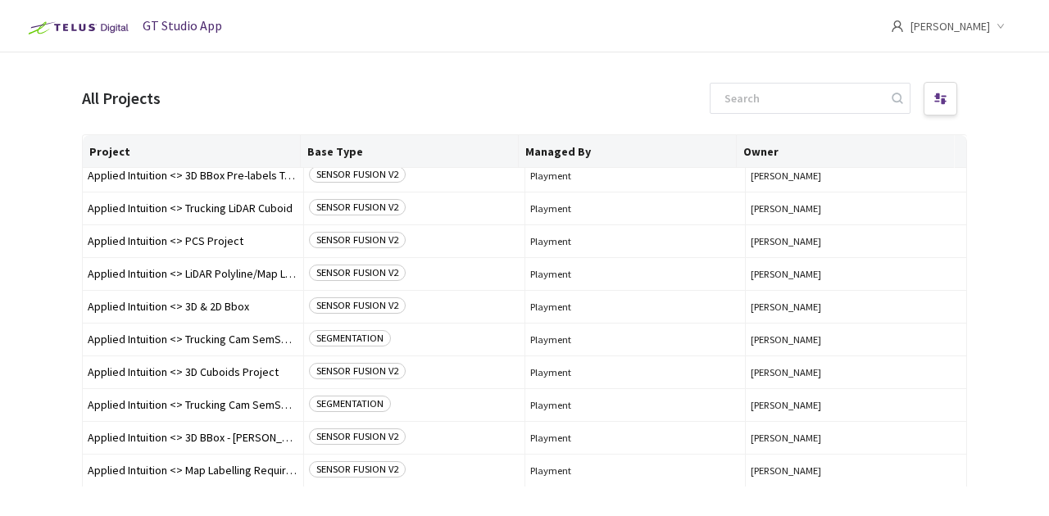
click at [101, 29] on img at bounding box center [77, 28] width 114 height 26
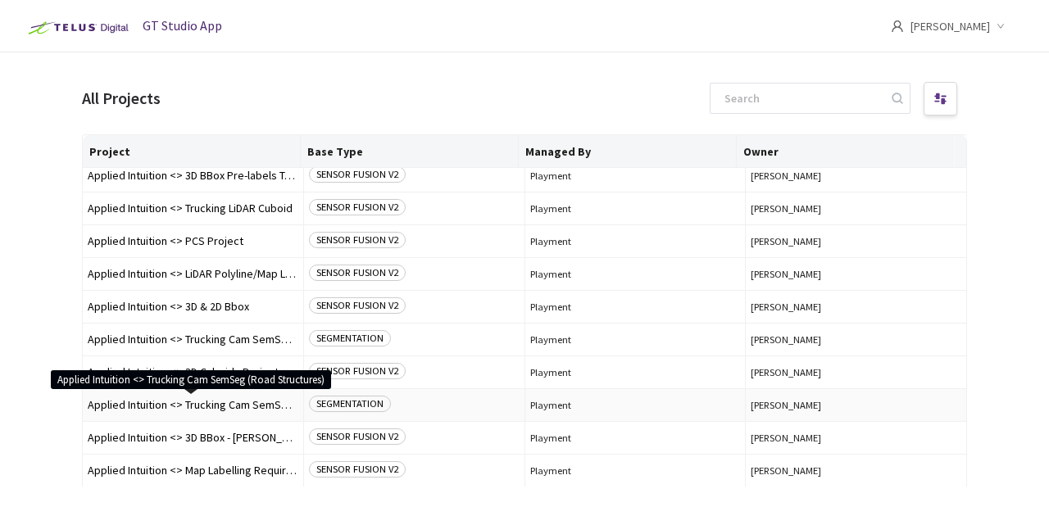
click at [213, 399] on span "Applied Intuition <> Trucking Cam SemSeg (Road Structures)" at bounding box center [193, 405] width 211 height 12
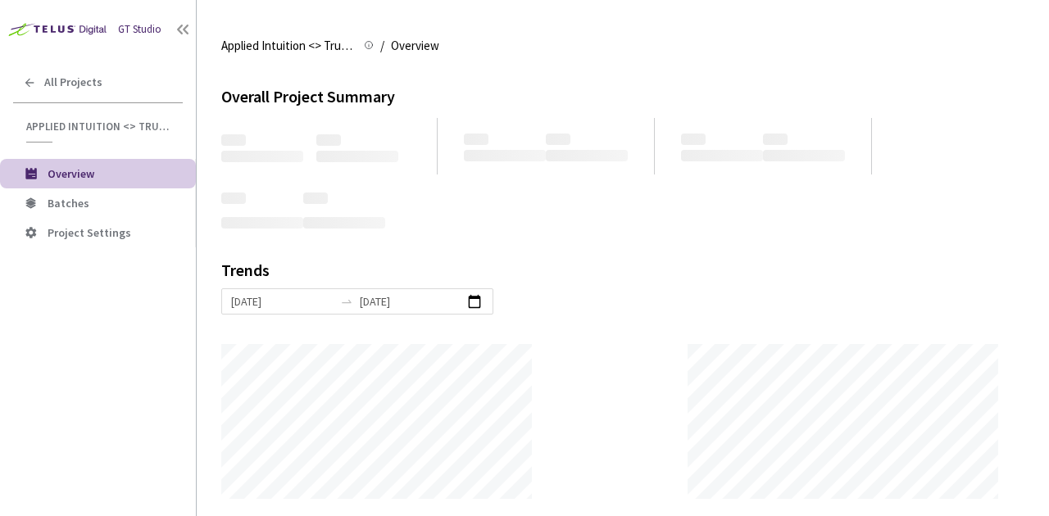
scroll to position [516, 1049]
click at [84, 229] on span "Project Settings" at bounding box center [90, 232] width 84 height 15
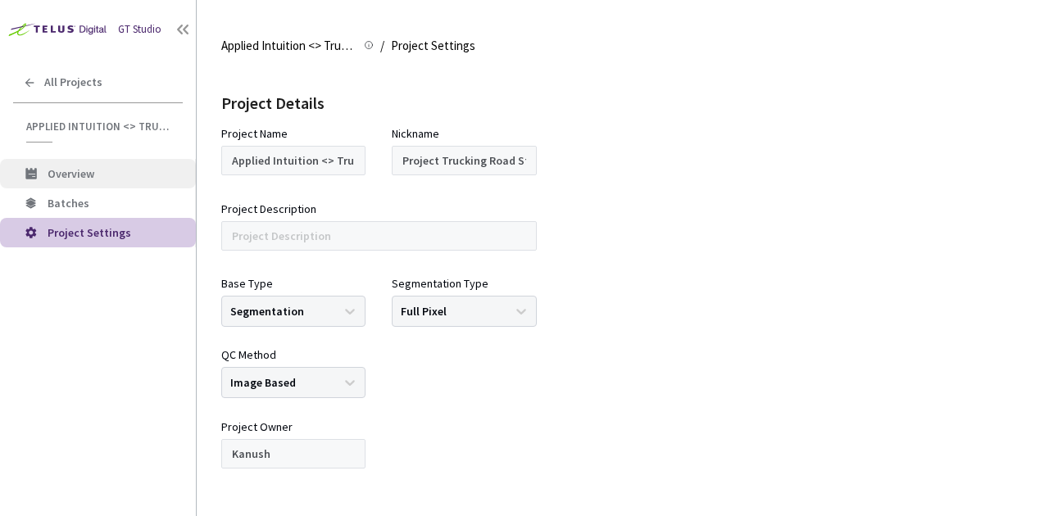
click at [156, 187] on li "Overview" at bounding box center [98, 173] width 196 height 29
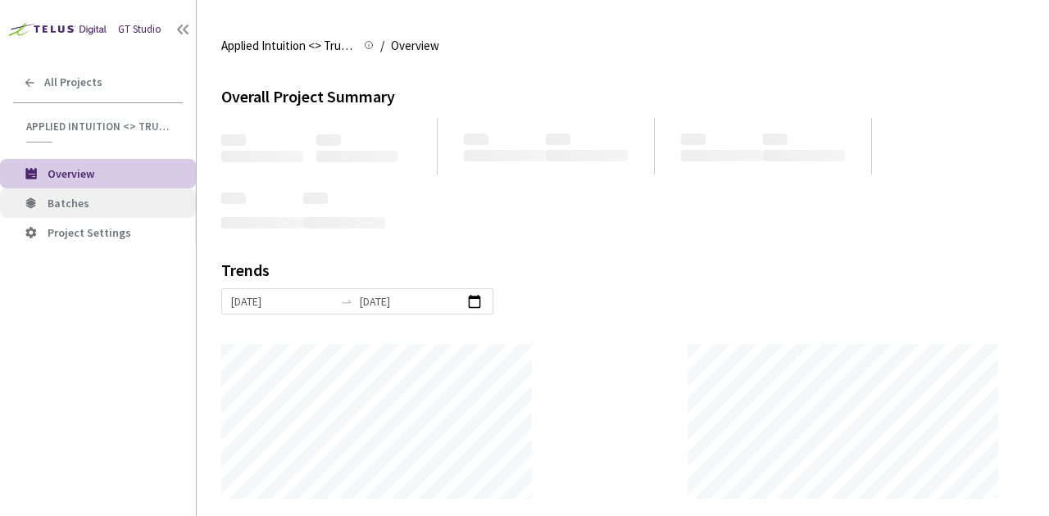
scroll to position [516, 1049]
click at [111, 209] on span "Batches" at bounding box center [115, 204] width 135 height 14
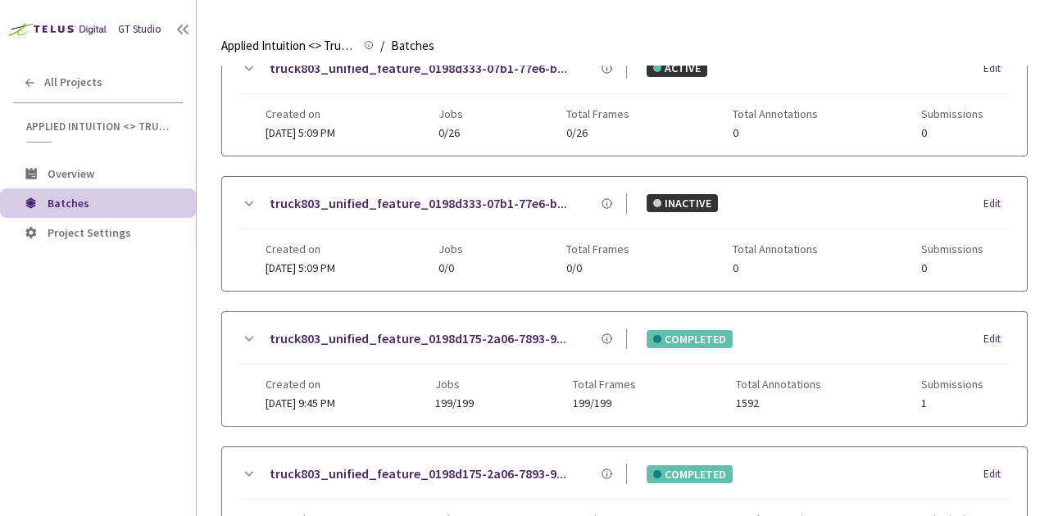
scroll to position [355, 0]
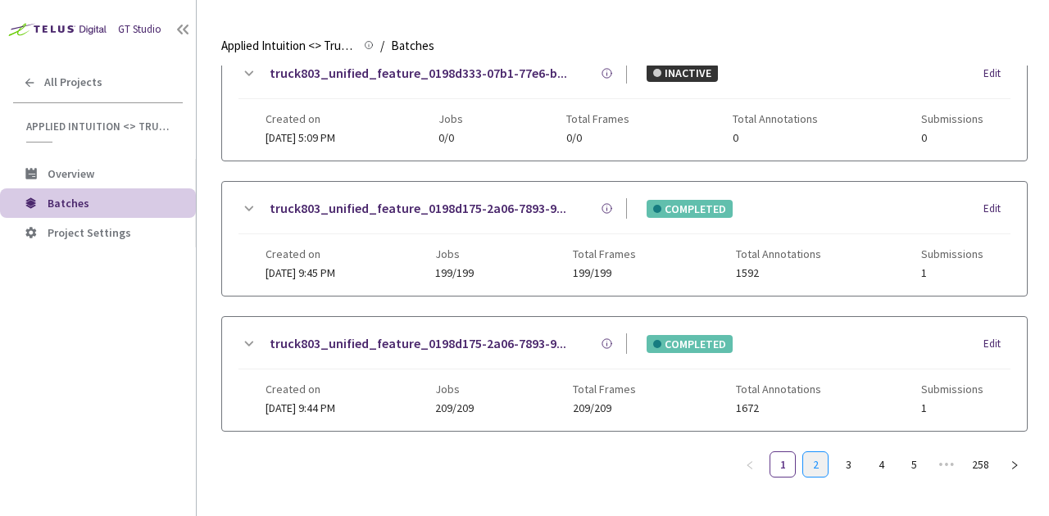
click at [806, 454] on link "2" at bounding box center [815, 464] width 25 height 25
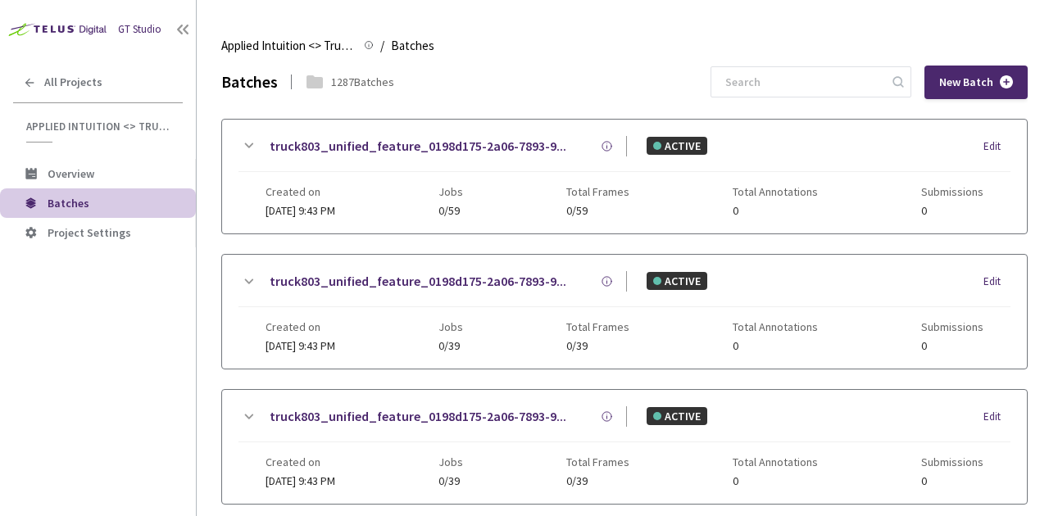
scroll to position [343, 0]
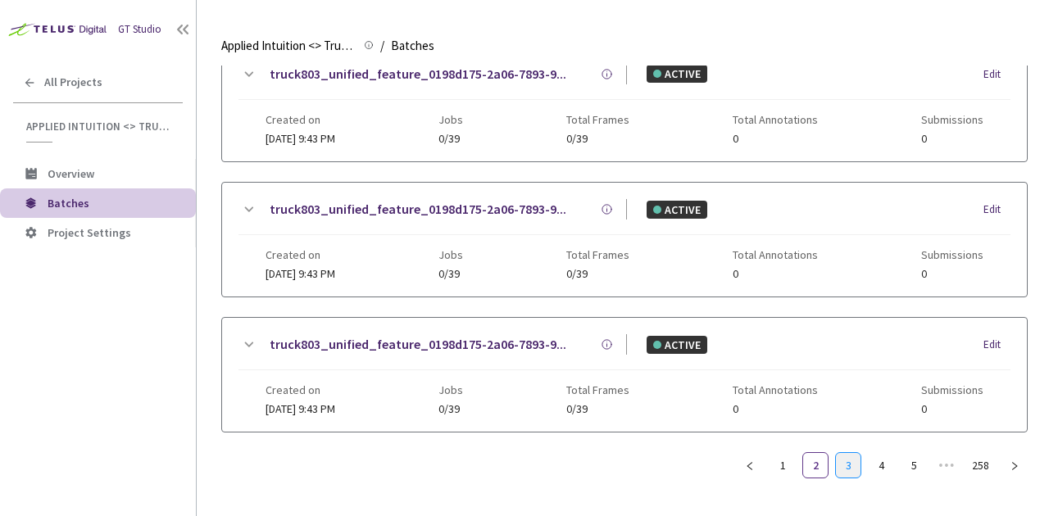
click at [845, 462] on link "3" at bounding box center [848, 465] width 25 height 25
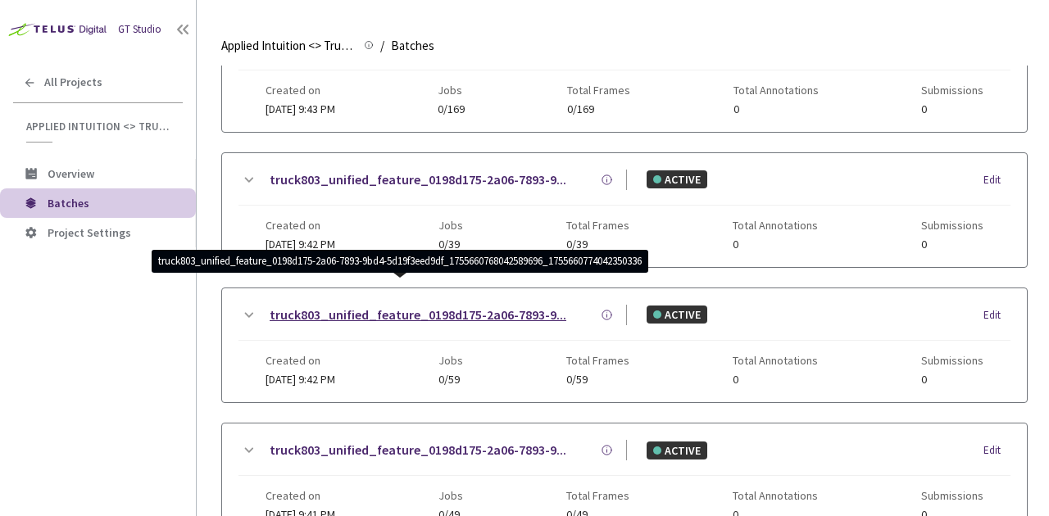
scroll to position [0, 0]
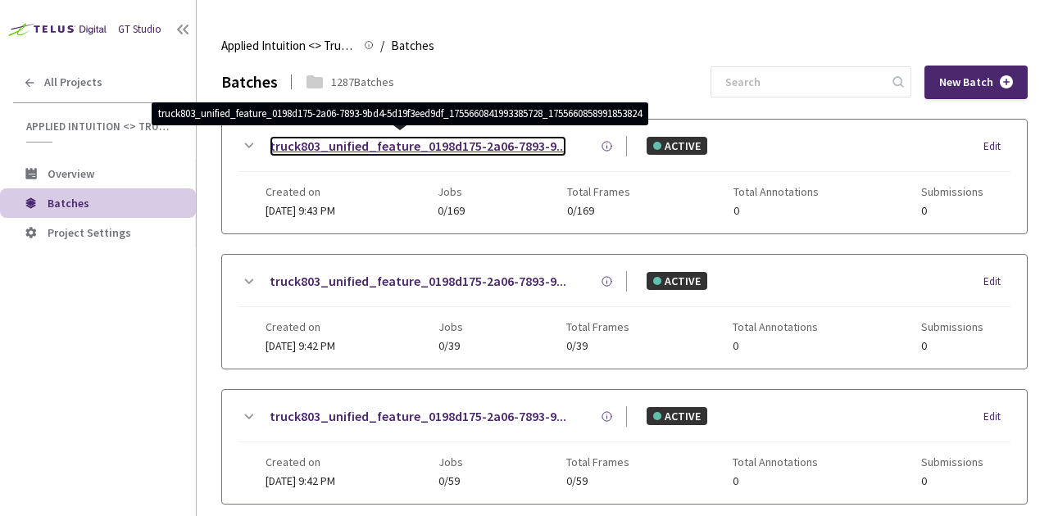
click at [417, 149] on link "truck803_unified_feature_0198d175-2a06-7893-9..." at bounding box center [418, 146] width 297 height 20
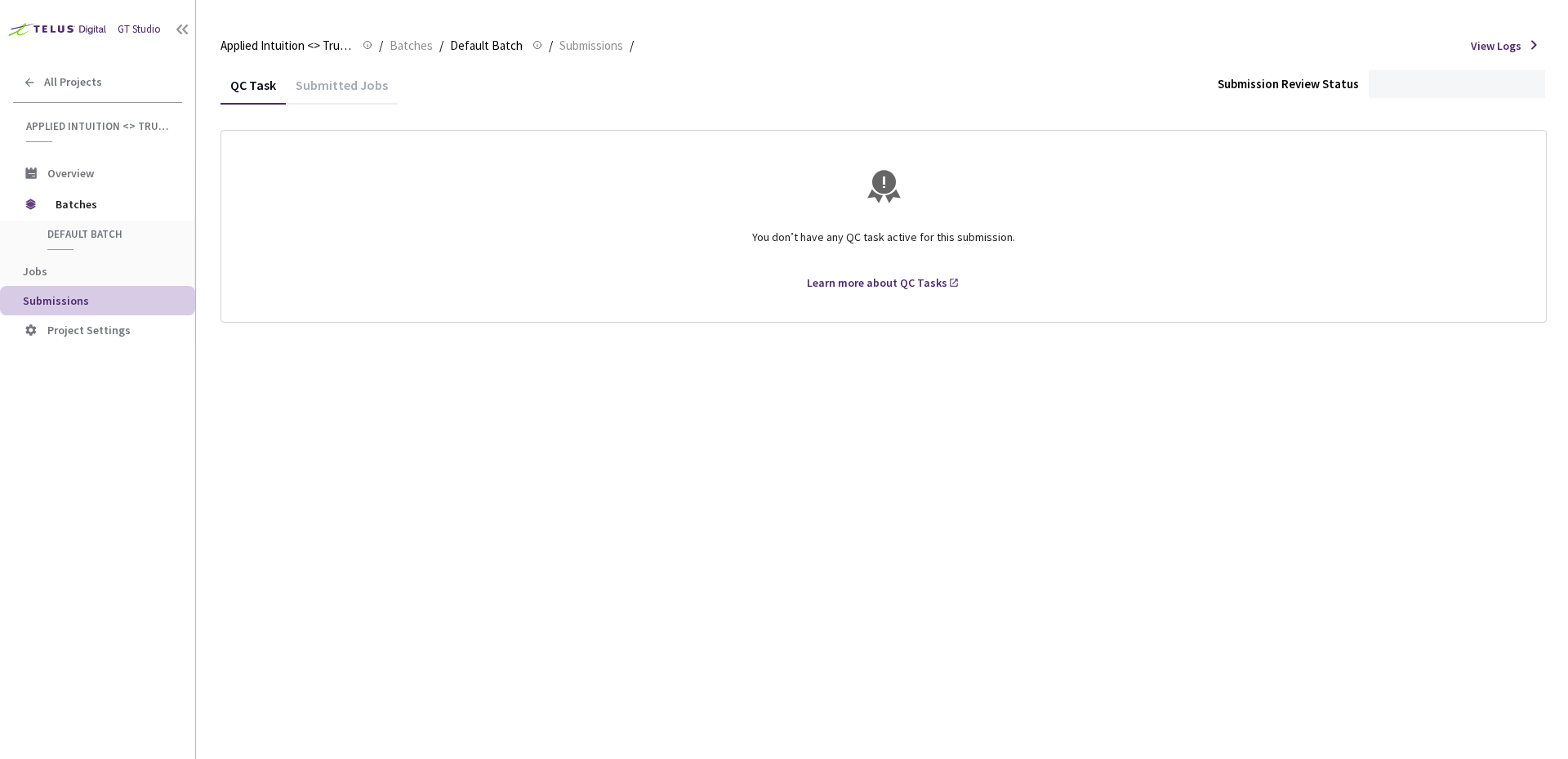
click at [345, 88] on div "Submitted Jobs" at bounding box center [342, 91] width 112 height 28
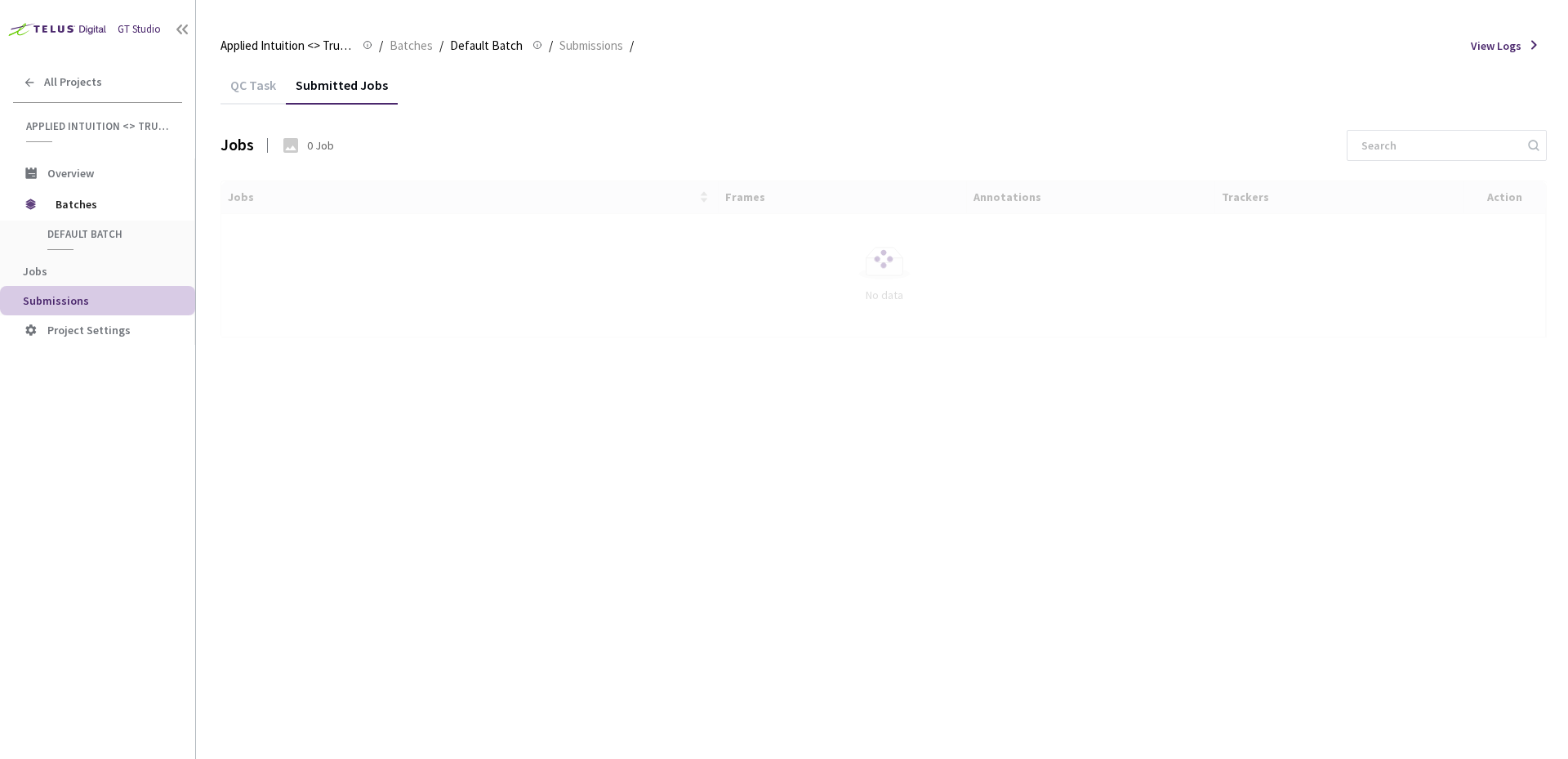
click at [256, 85] on div "QC Task" at bounding box center [253, 91] width 66 height 28
